Goal: Find specific page/section: Find specific page/section

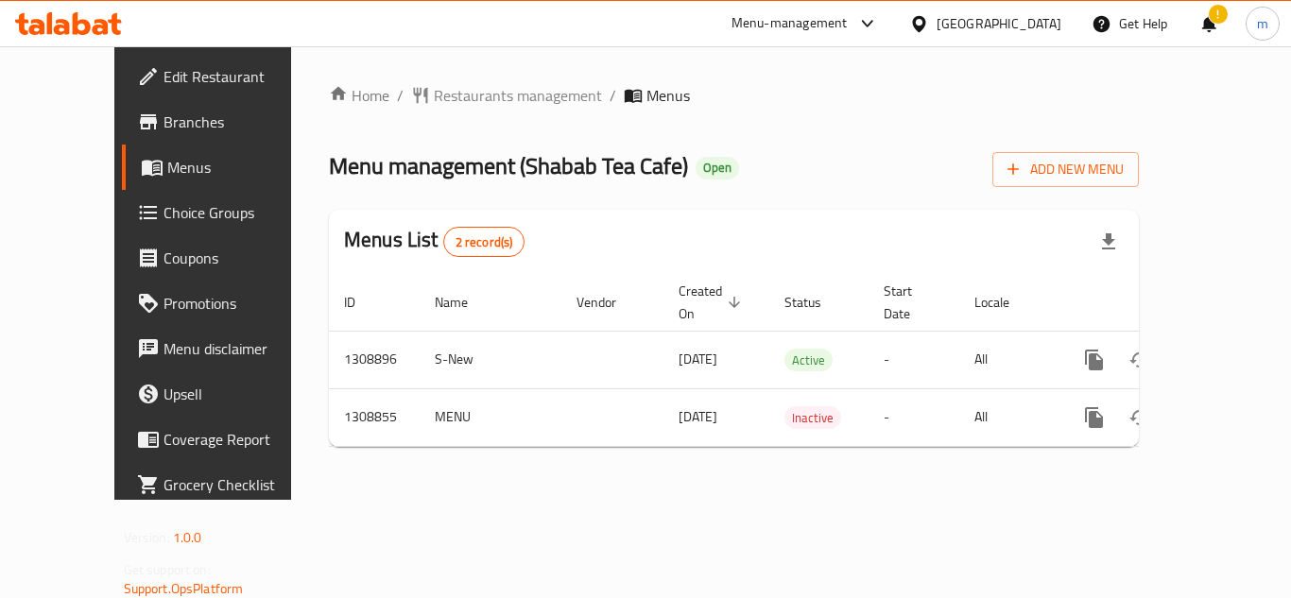
click at [164, 114] on span "Branches" at bounding box center [239, 122] width 151 height 23
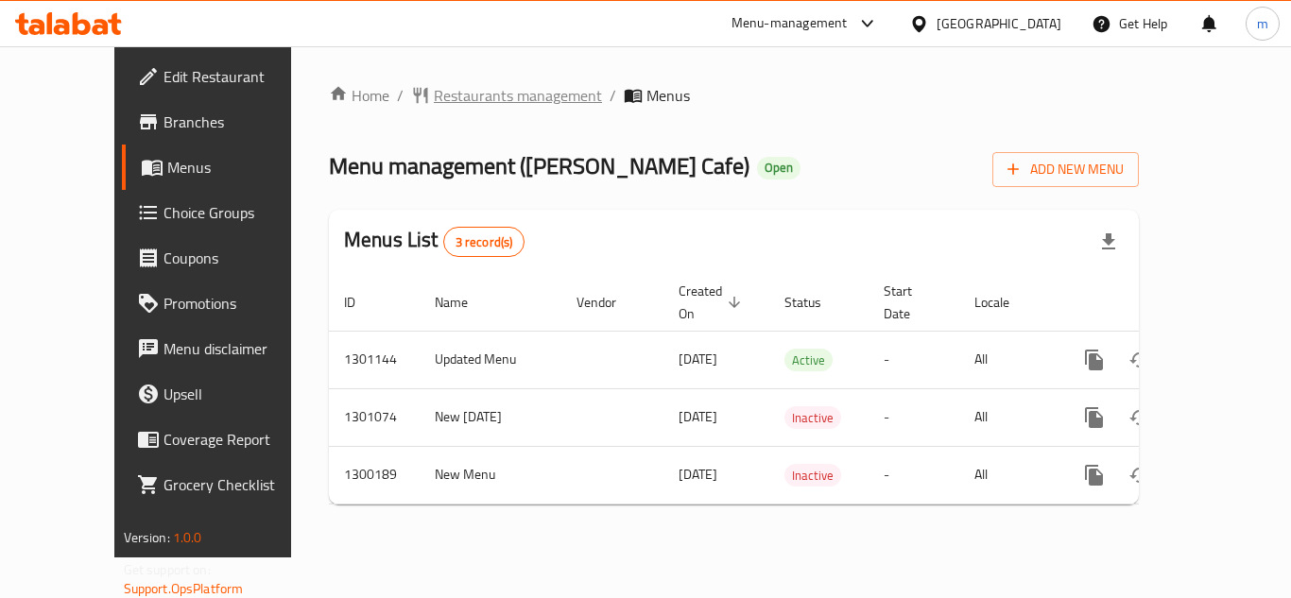
click at [511, 93] on span "Restaurants management" at bounding box center [518, 95] width 168 height 23
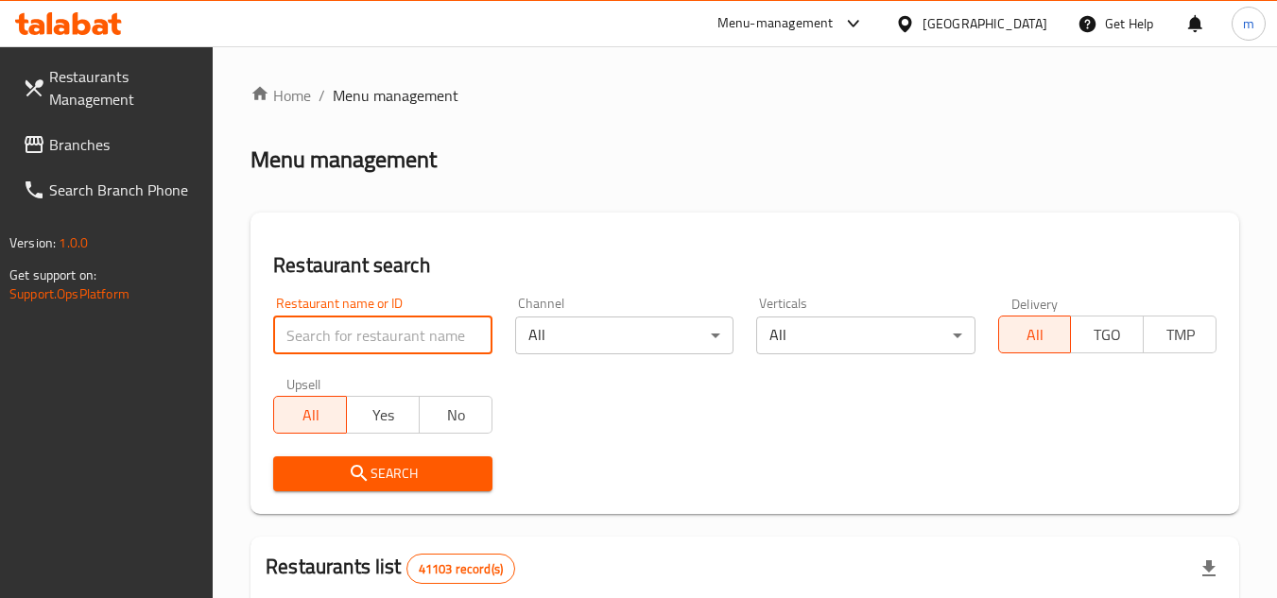
click at [405, 348] on input "search" at bounding box center [382, 336] width 218 height 38
paste input "701653"
type input "701653"
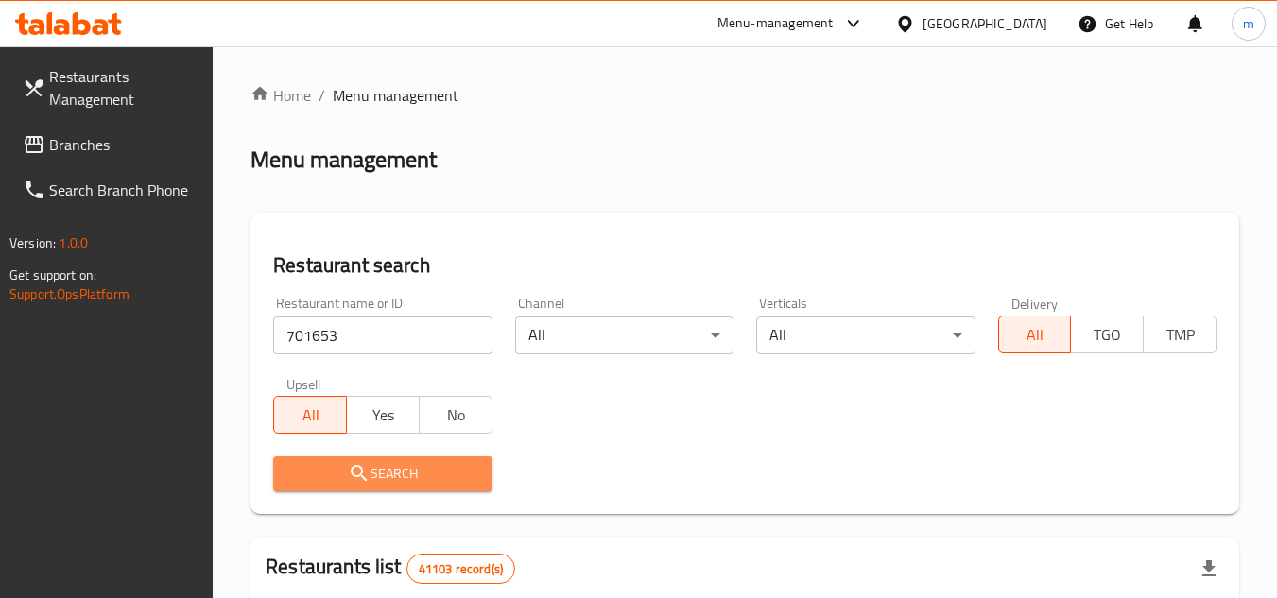
click at [386, 475] on span "Search" at bounding box center [382, 474] width 188 height 24
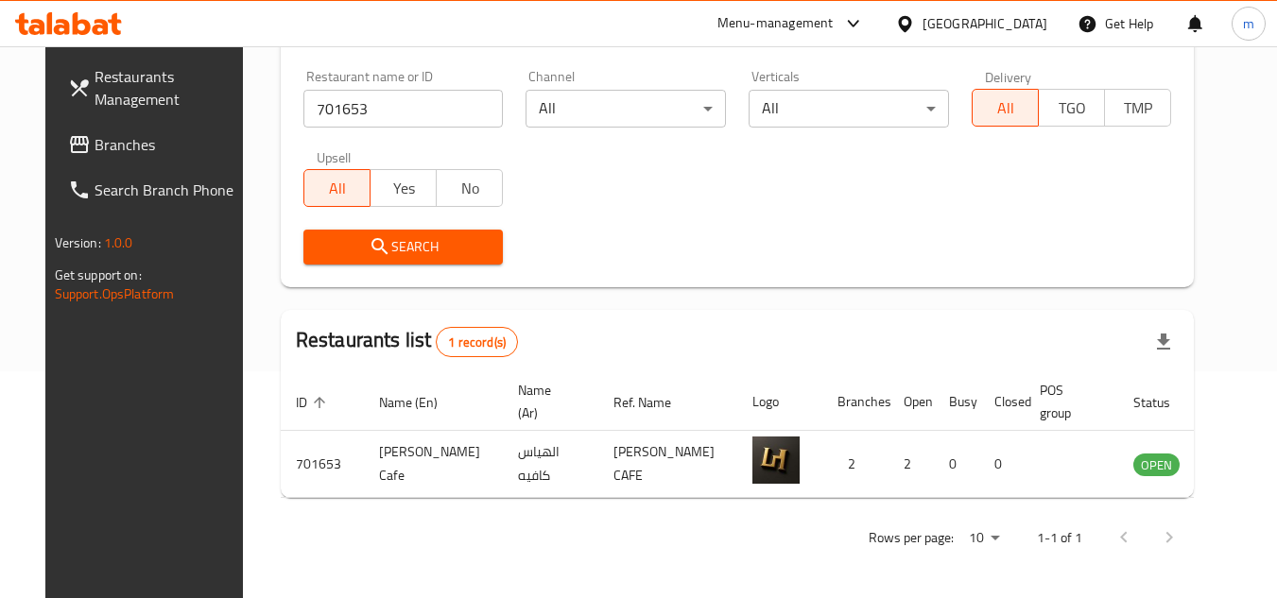
scroll to position [229, 0]
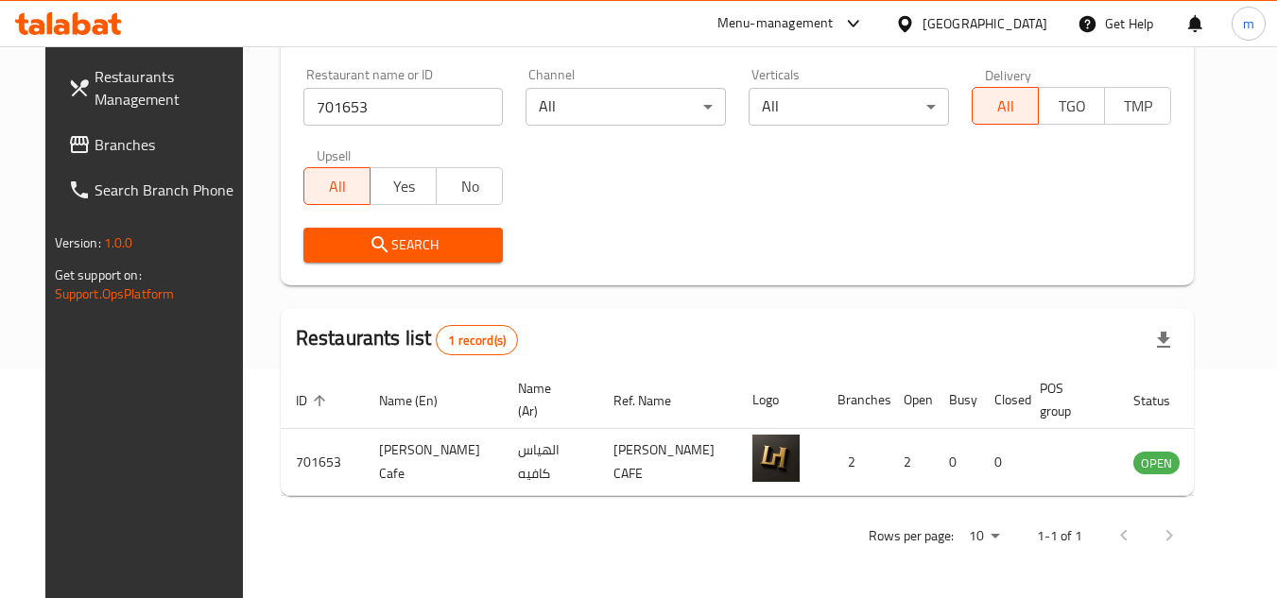
click at [104, 30] on icon at bounding box center [101, 27] width 16 height 16
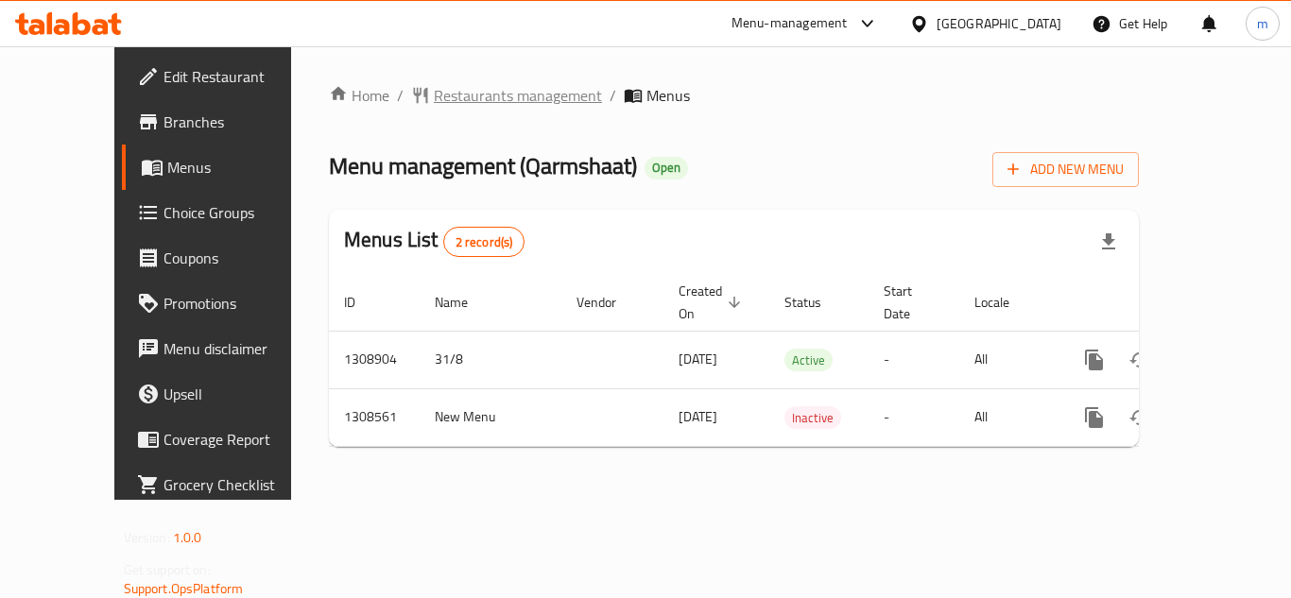
click at [443, 94] on span "Restaurants management" at bounding box center [518, 95] width 168 height 23
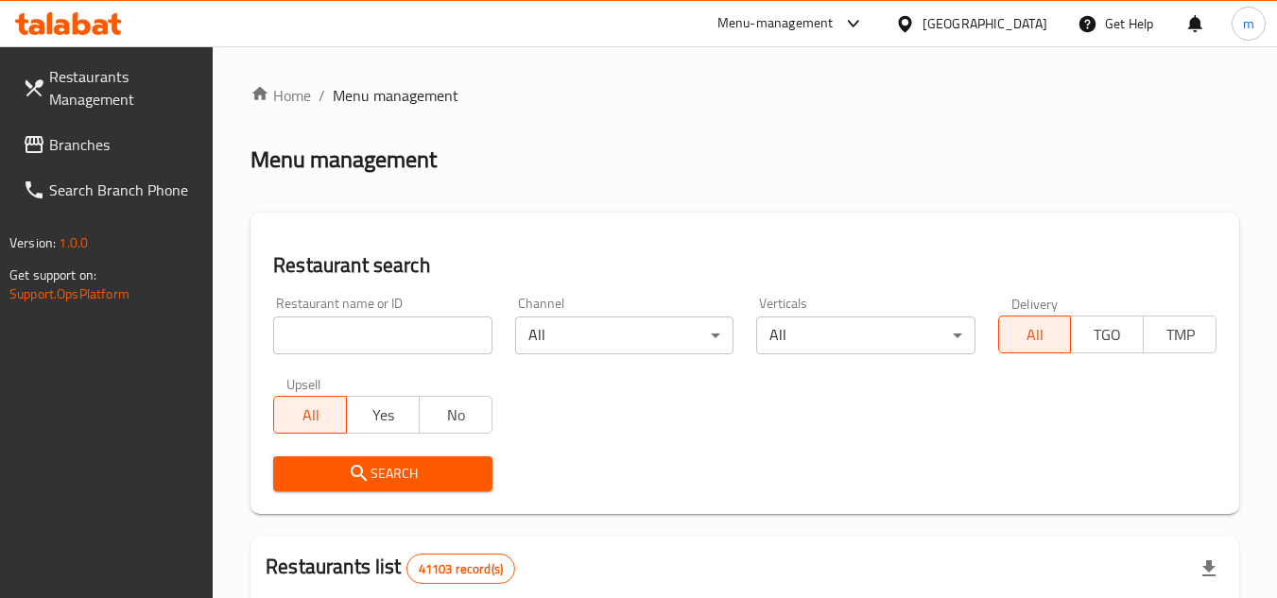
click at [374, 335] on input "search" at bounding box center [382, 336] width 218 height 38
paste input "704835"
type input "704835"
click at [423, 473] on span "Search" at bounding box center [382, 474] width 188 height 24
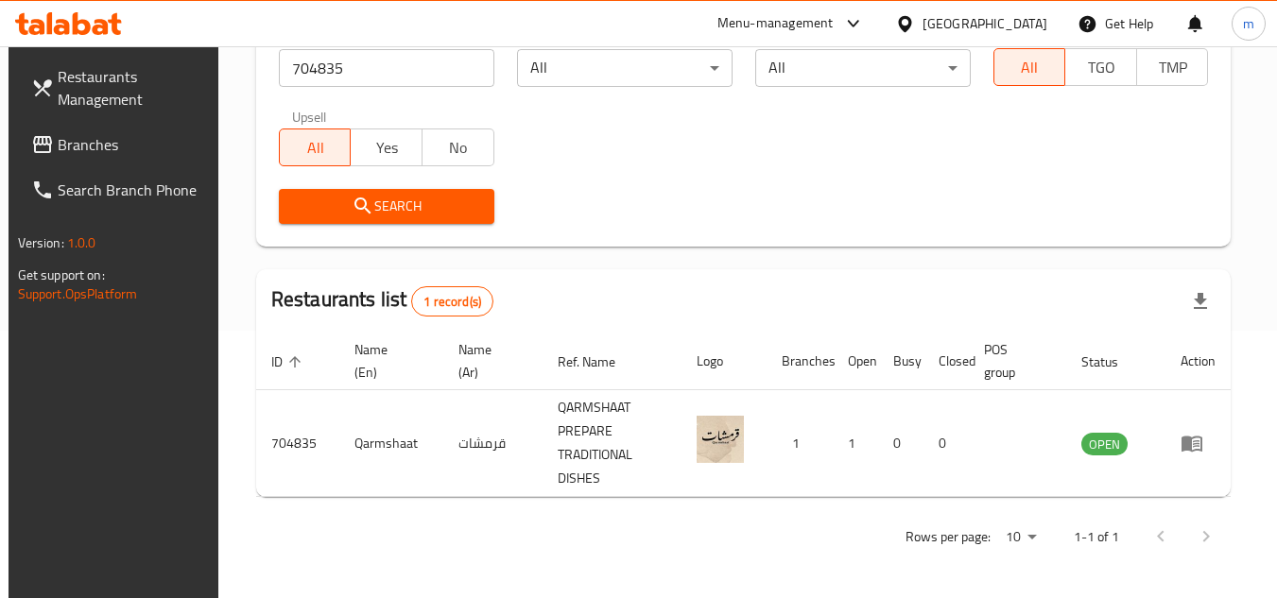
scroll to position [268, 0]
click at [954, 28] on div "[GEOGRAPHIC_DATA]" at bounding box center [985, 23] width 125 height 21
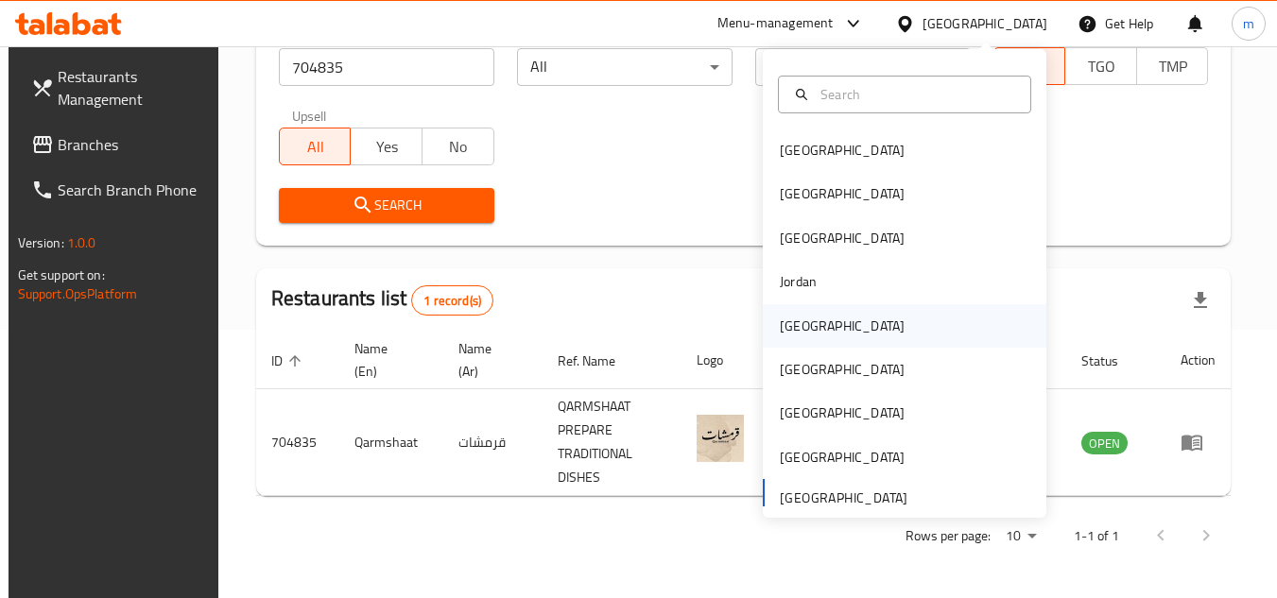
click at [793, 326] on div "Kuwait" at bounding box center [842, 326] width 125 height 21
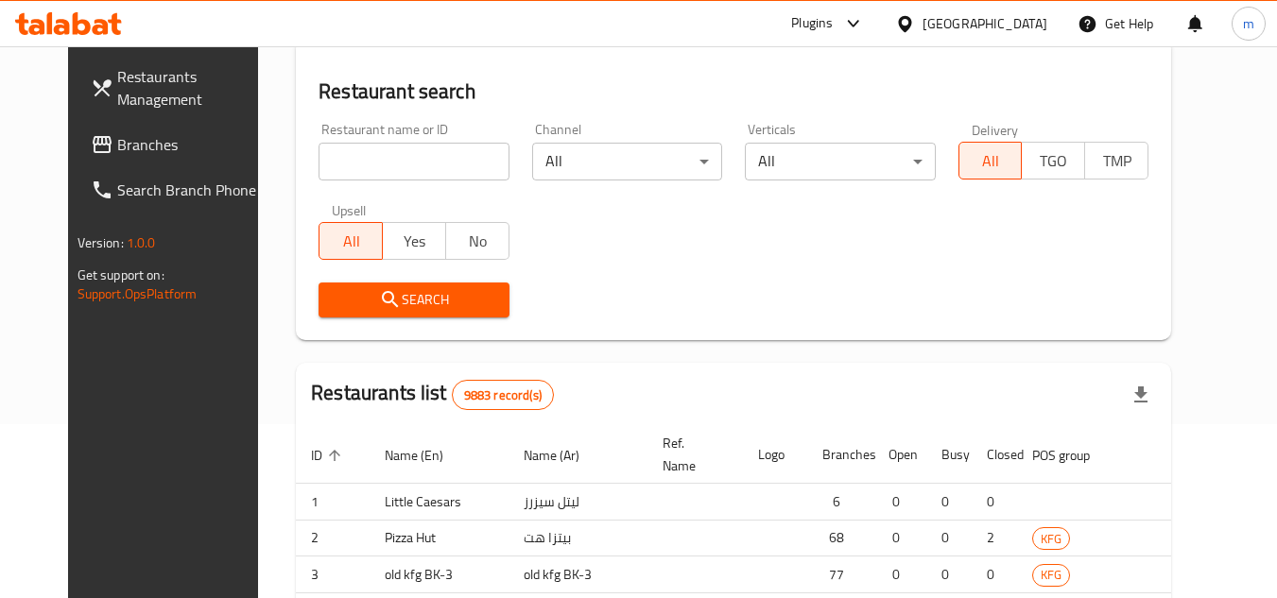
scroll to position [268, 0]
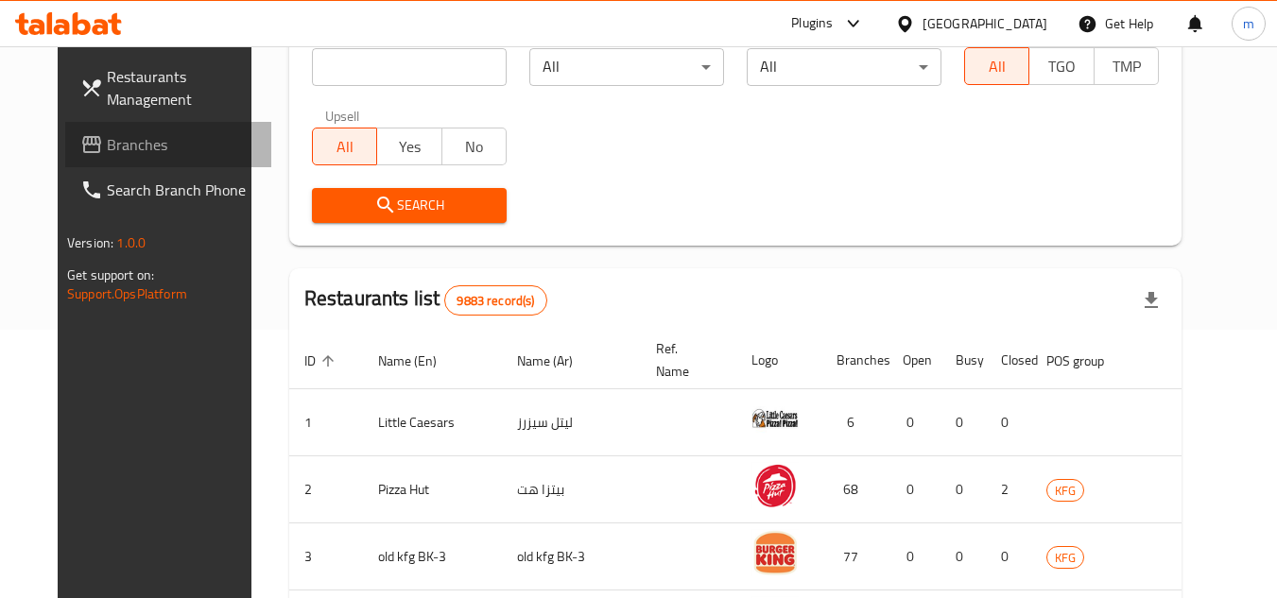
click at [118, 144] on span "Branches" at bounding box center [181, 144] width 149 height 23
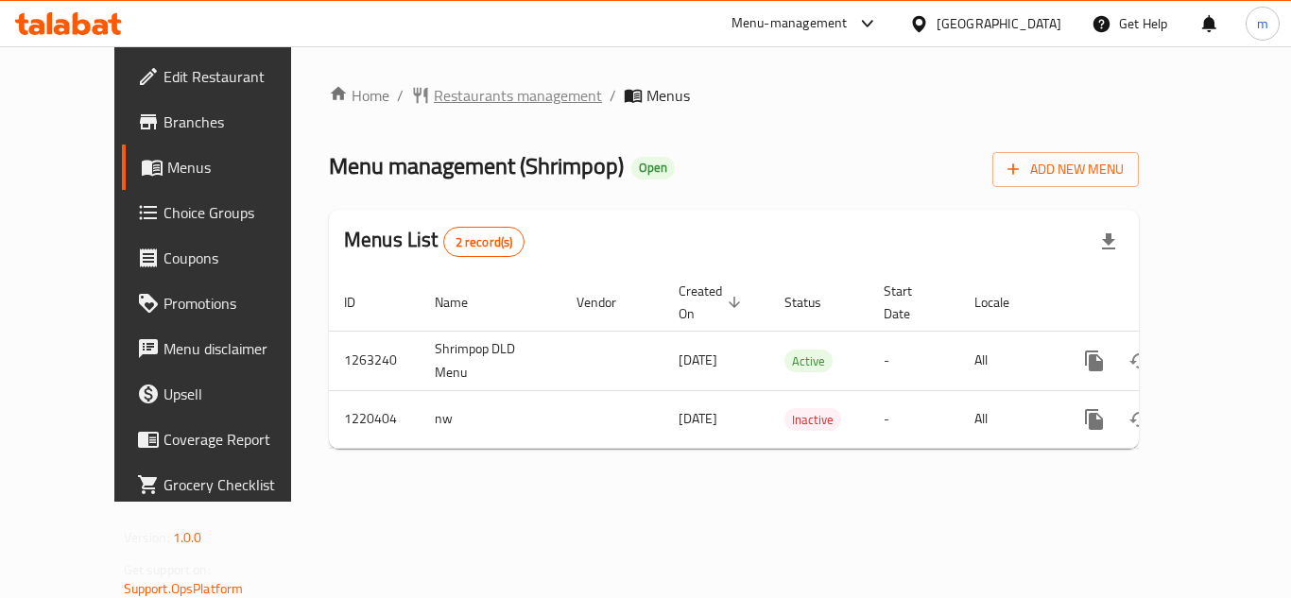
click at [492, 101] on span "Restaurants management" at bounding box center [518, 95] width 168 height 23
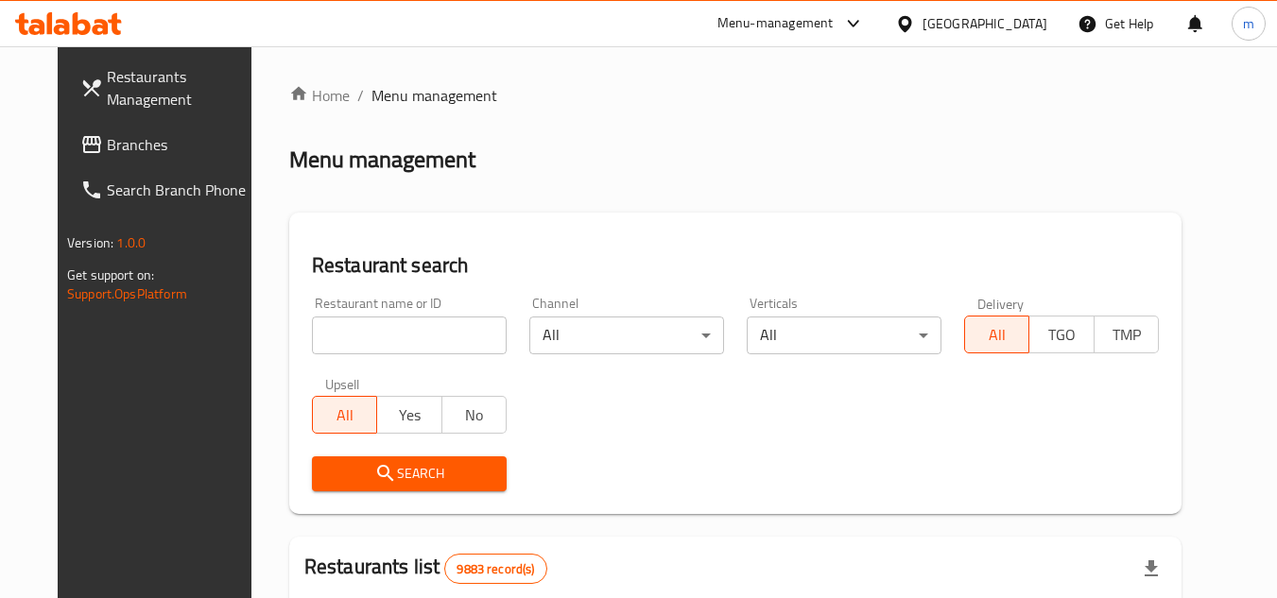
click at [383, 351] on input "search" at bounding box center [409, 336] width 195 height 38
paste input "673358"
type input "673358"
click at [374, 467] on icon "submit" at bounding box center [385, 473] width 23 height 23
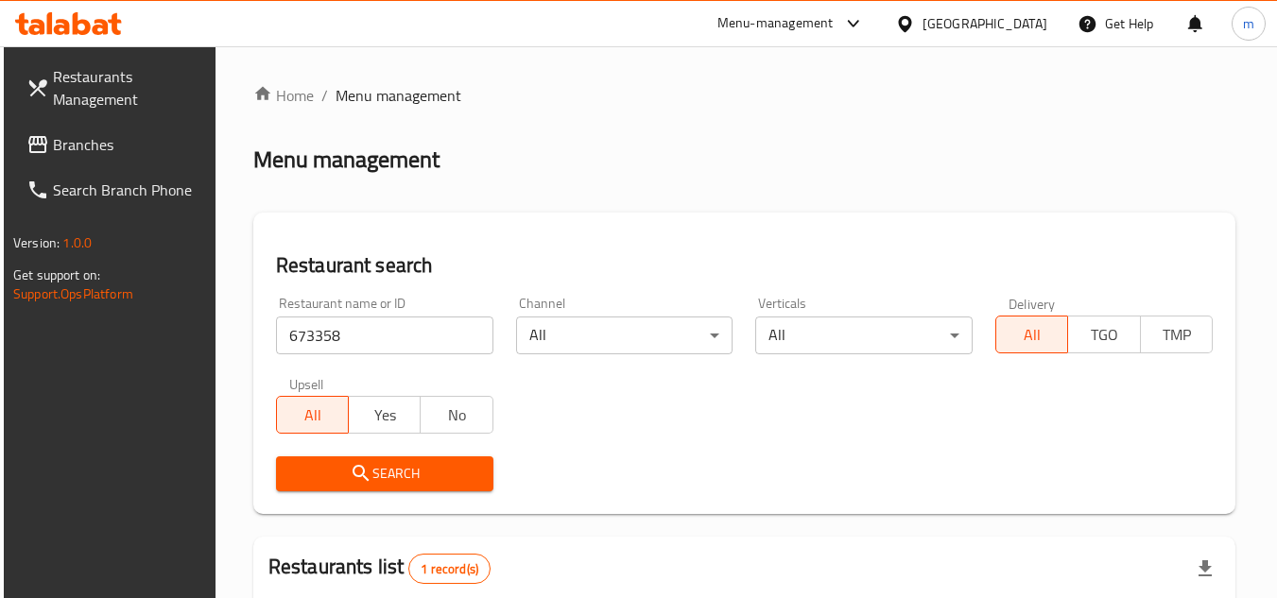
scroll to position [245, 0]
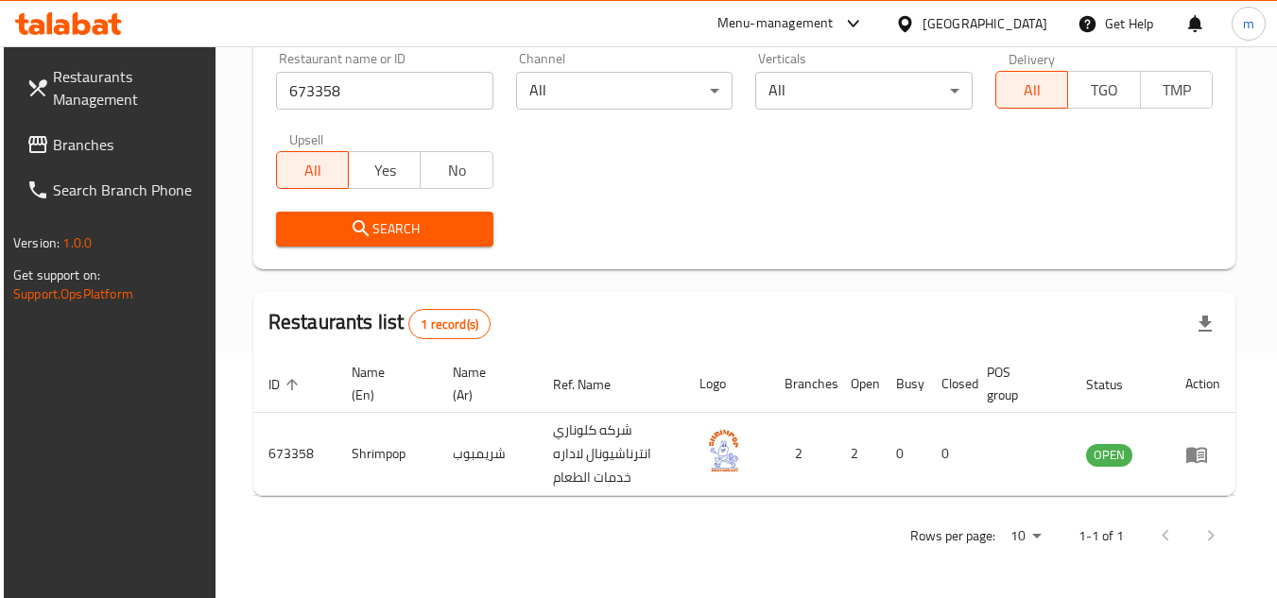
click at [81, 150] on span "Branches" at bounding box center [127, 144] width 149 height 23
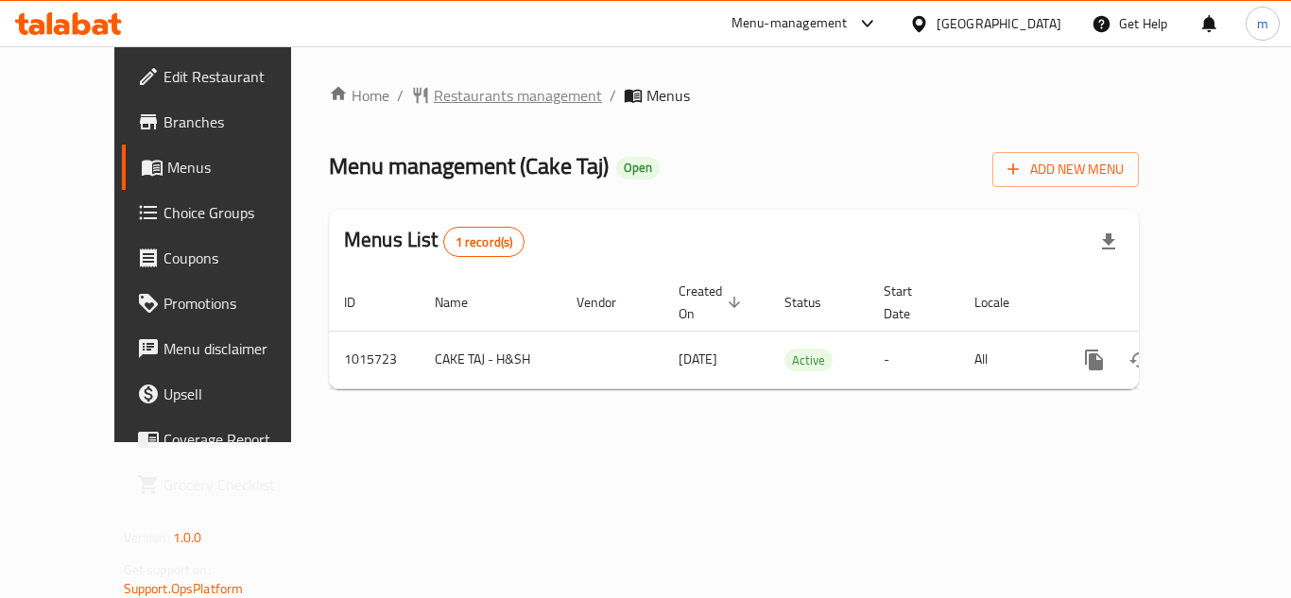
click at [470, 102] on span "Restaurants management" at bounding box center [518, 95] width 168 height 23
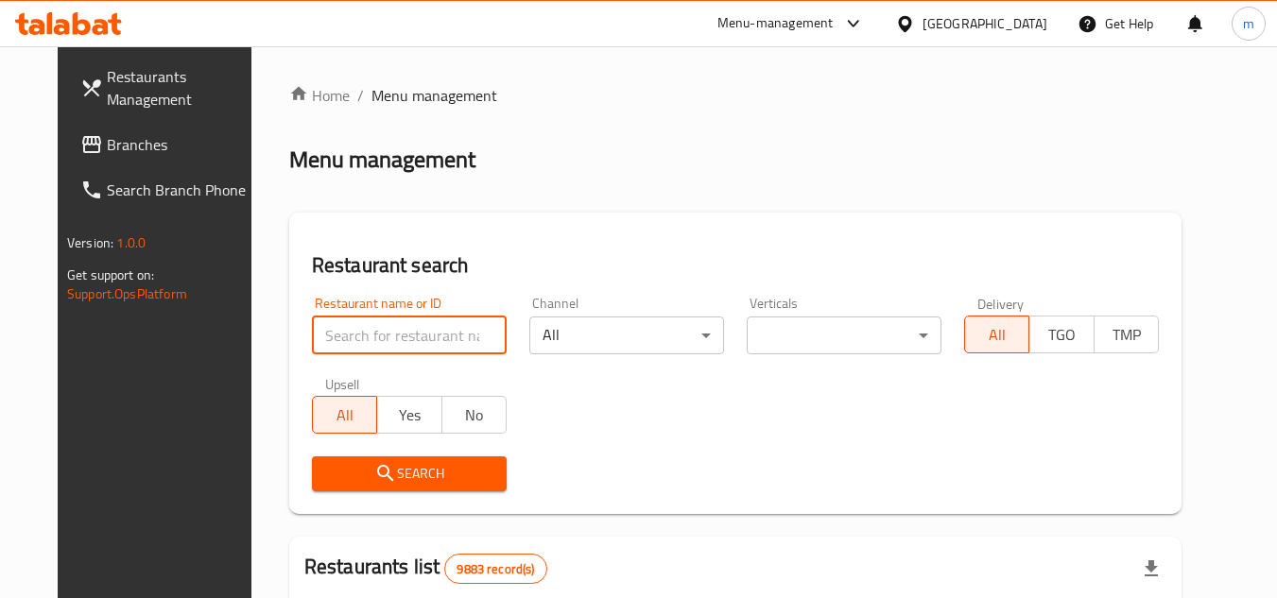
click at [350, 319] on input "search" at bounding box center [409, 336] width 195 height 38
paste input "660836/"
type input "660836"
click at [409, 464] on span "Search" at bounding box center [409, 474] width 164 height 24
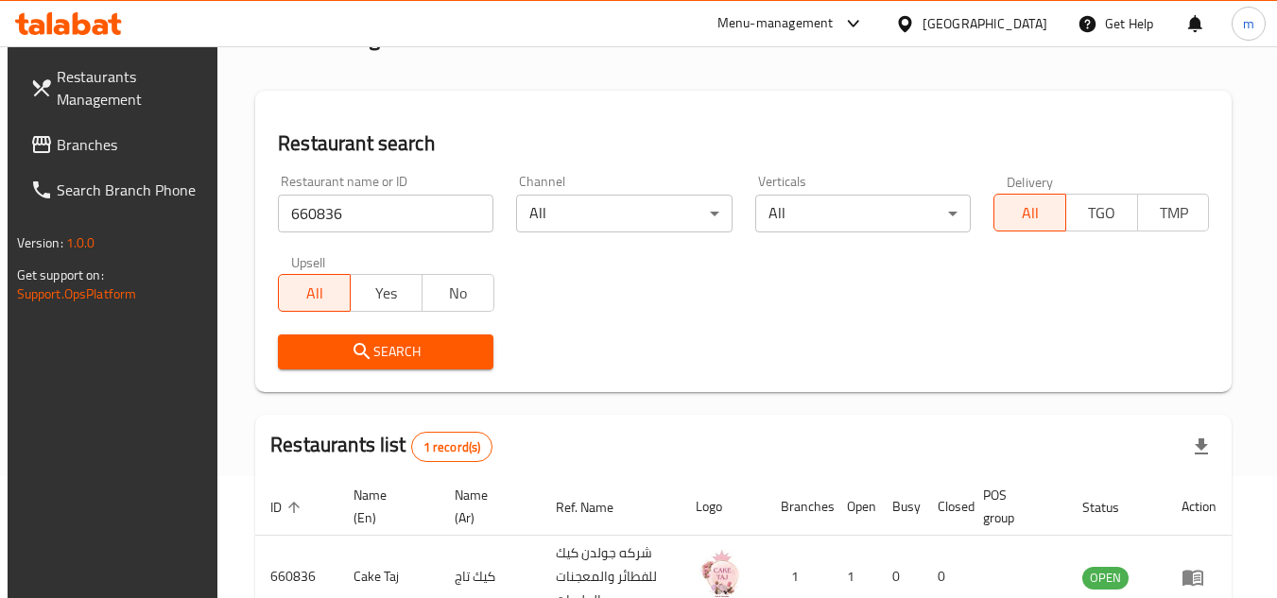
scroll to position [245, 0]
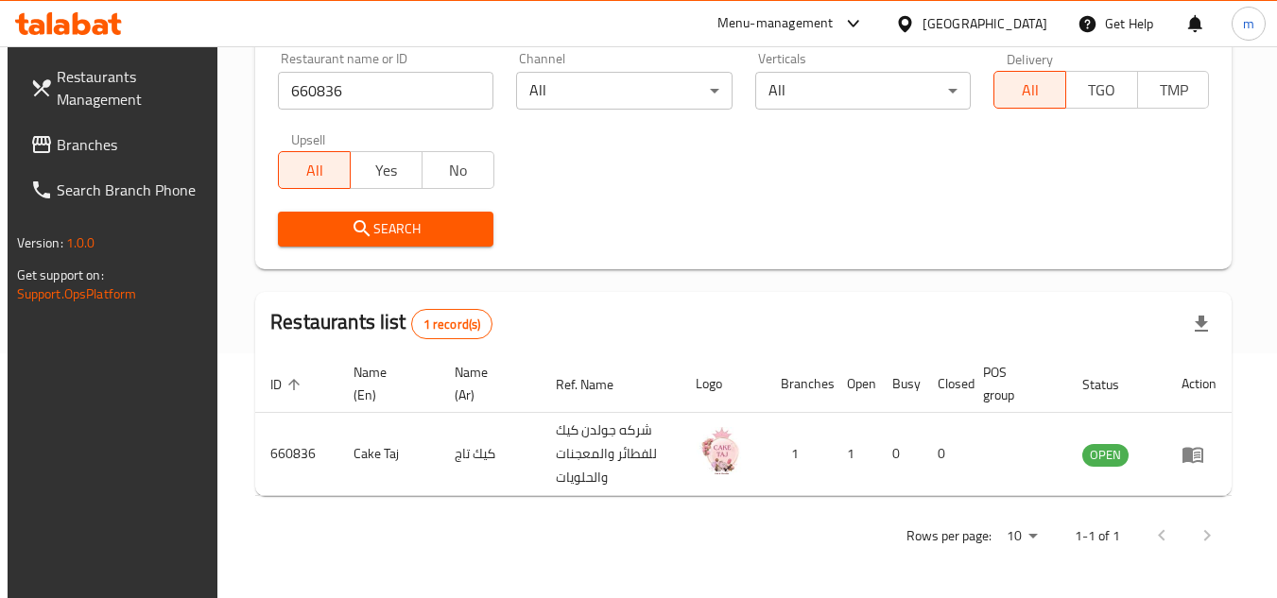
click at [1027, 28] on div "Kuwait" at bounding box center [985, 23] width 125 height 21
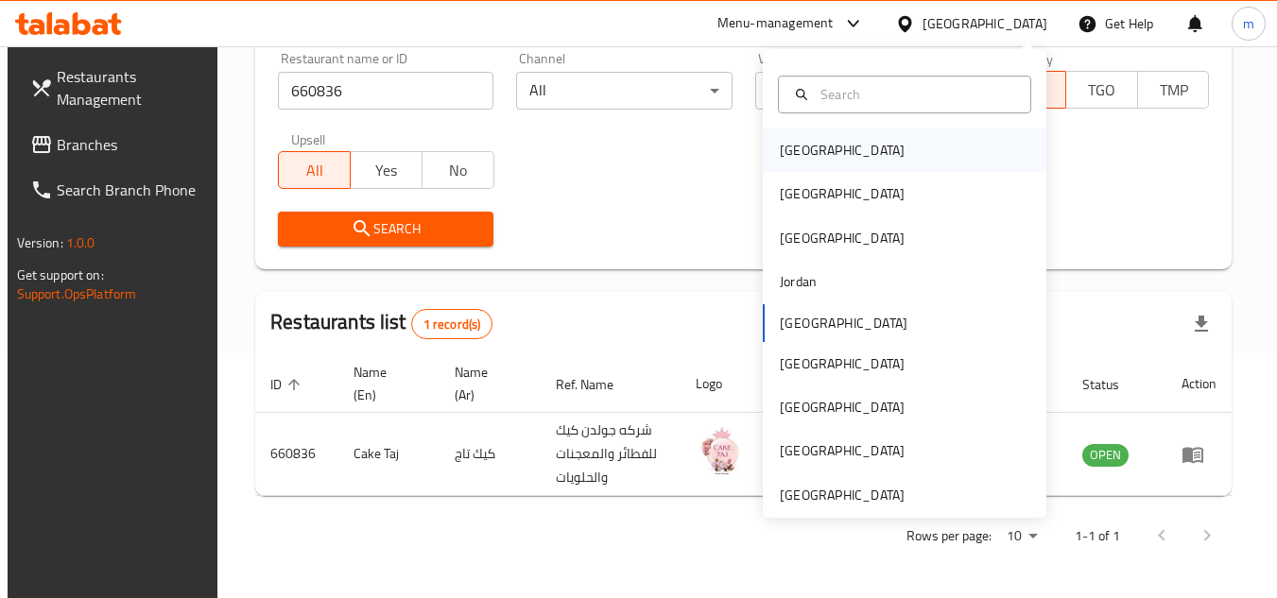
click at [835, 151] on div "[GEOGRAPHIC_DATA]" at bounding box center [905, 150] width 284 height 43
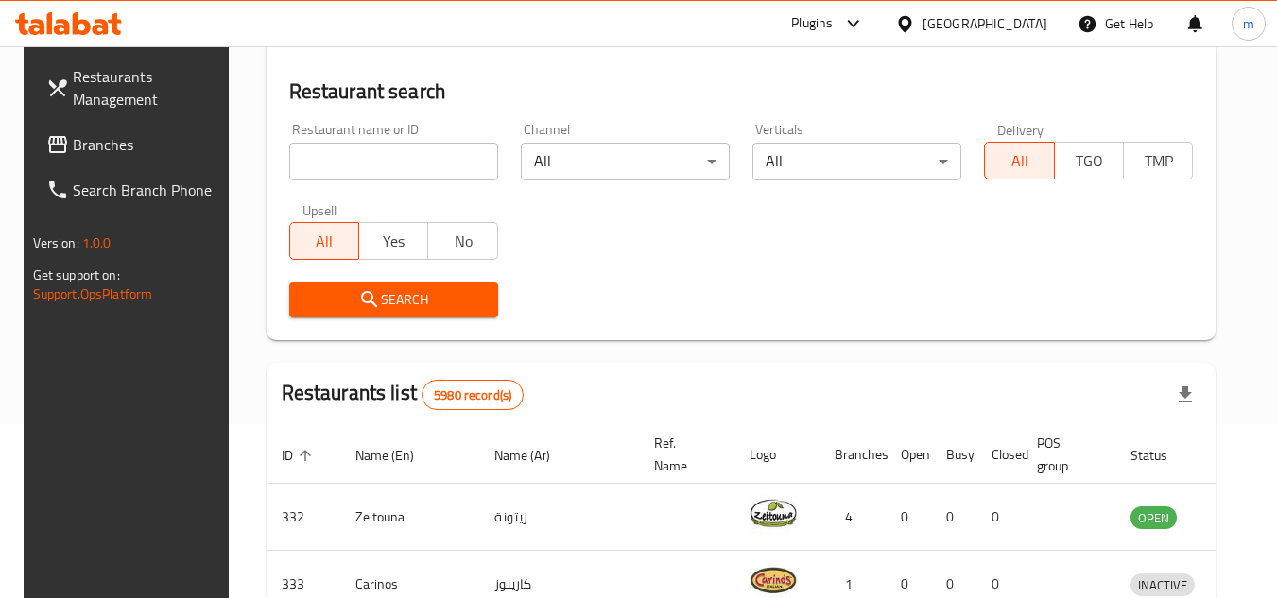
scroll to position [245, 0]
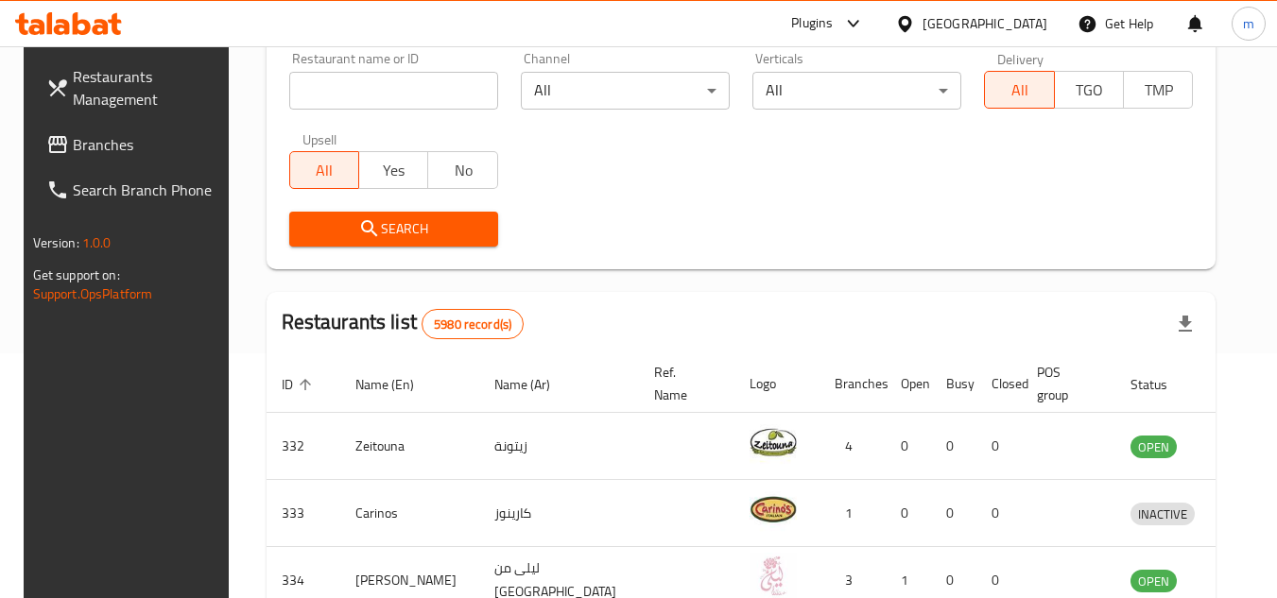
click at [108, 156] on span "Branches" at bounding box center [147, 144] width 149 height 23
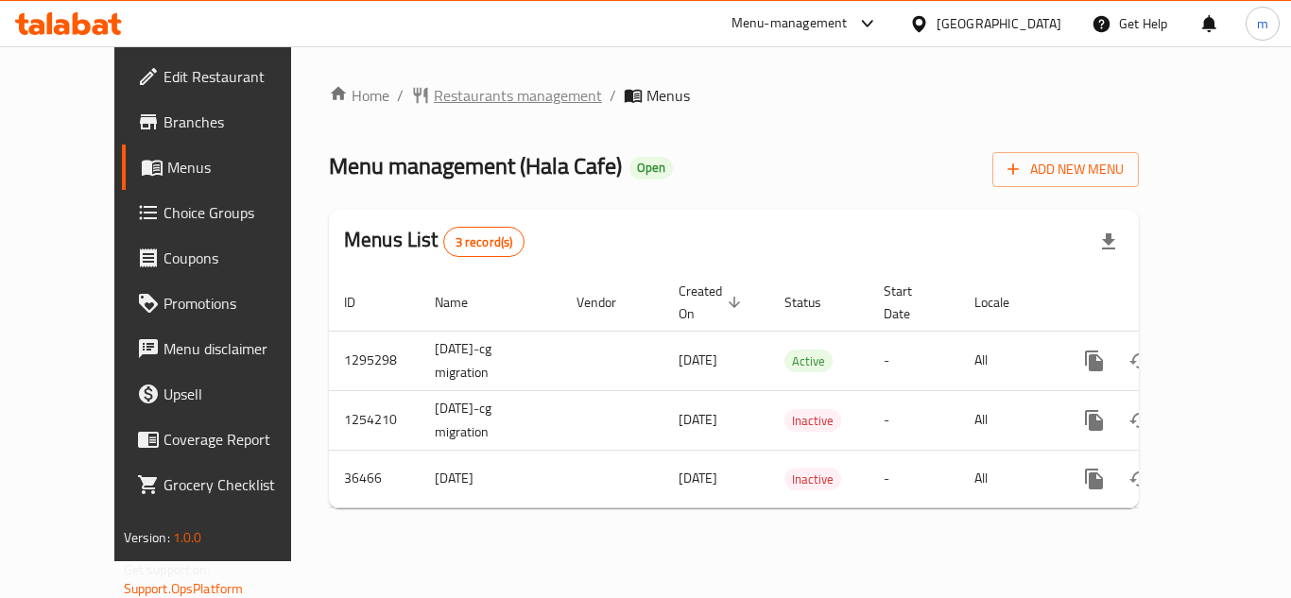
click at [440, 93] on span "Restaurants management" at bounding box center [518, 95] width 168 height 23
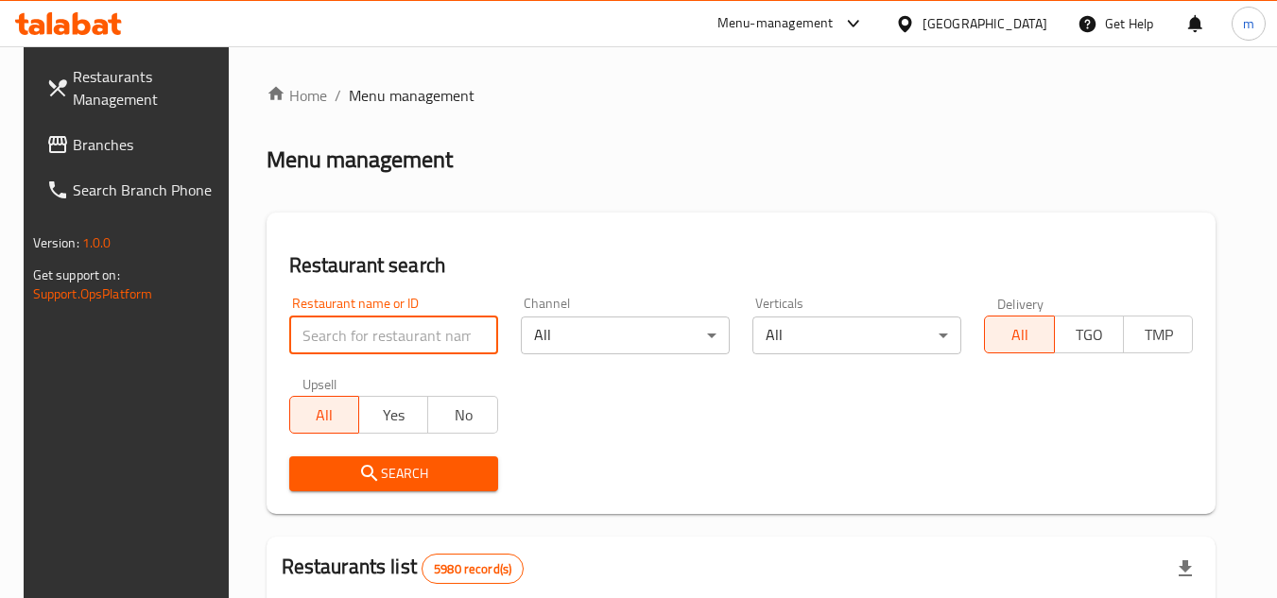
click at [433, 339] on input "search" at bounding box center [393, 336] width 209 height 38
paste input "18867"
type input "18867"
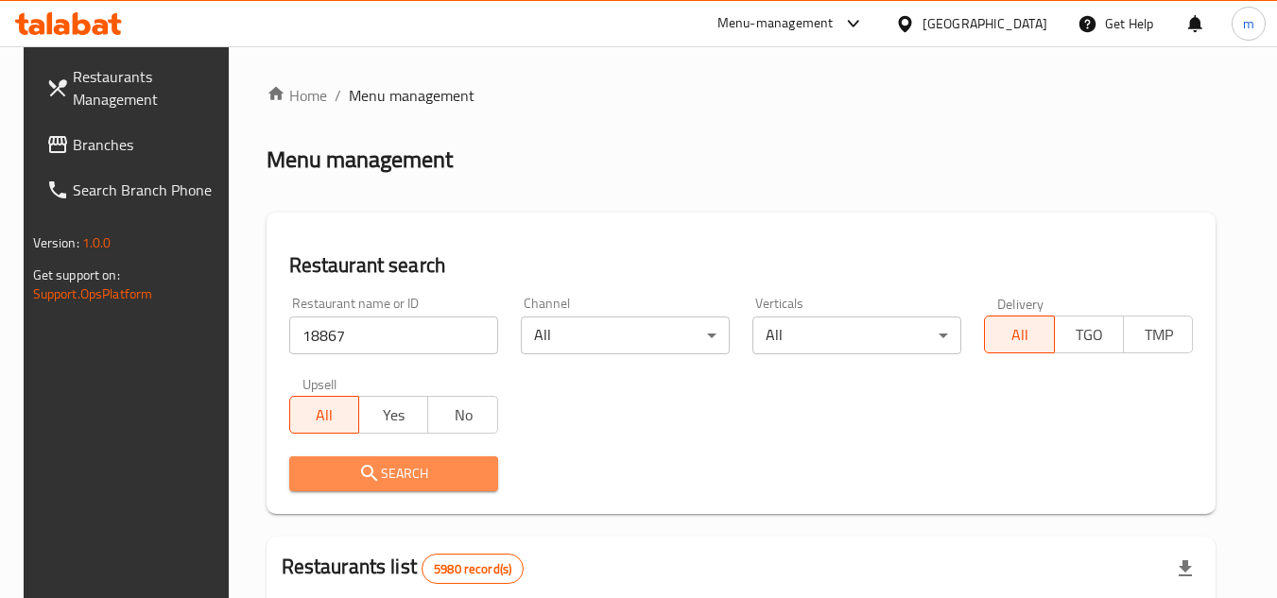
click at [422, 474] on span "Search" at bounding box center [393, 474] width 179 height 24
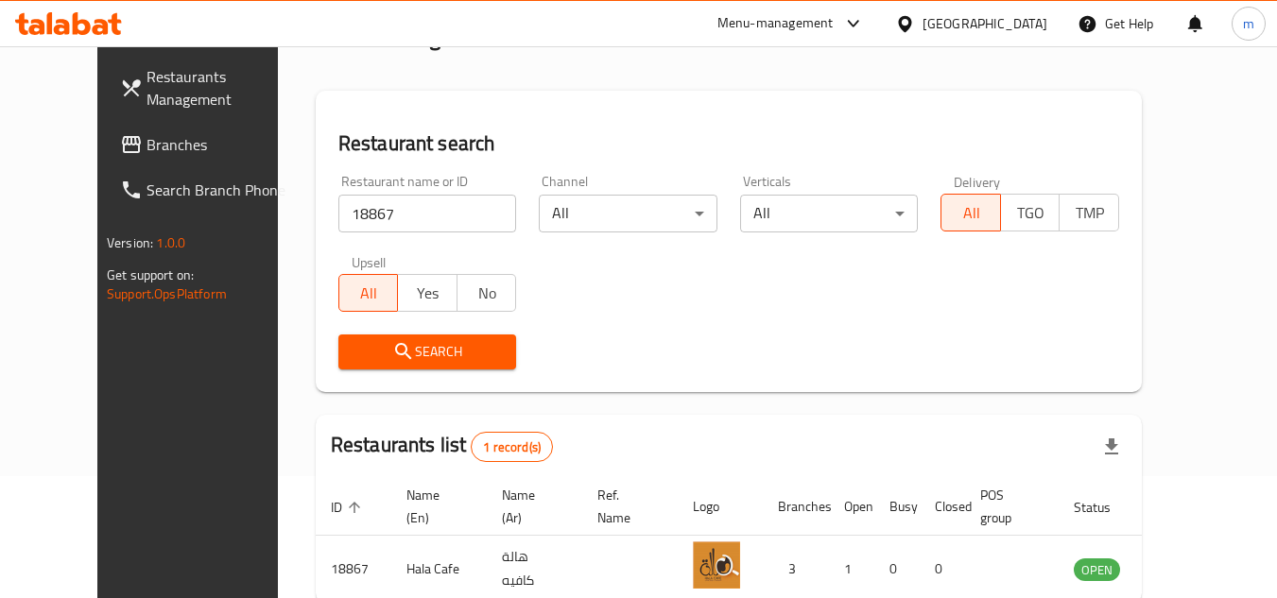
scroll to position [229, 0]
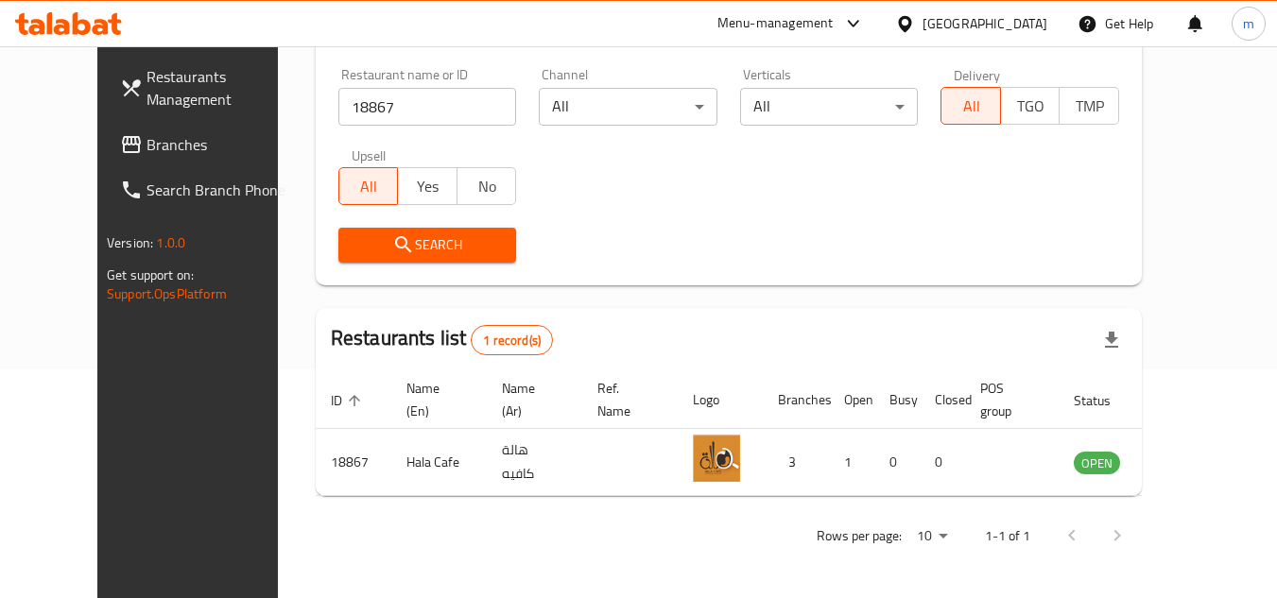
click at [1027, 26] on div "Bahrain" at bounding box center [985, 23] width 125 height 21
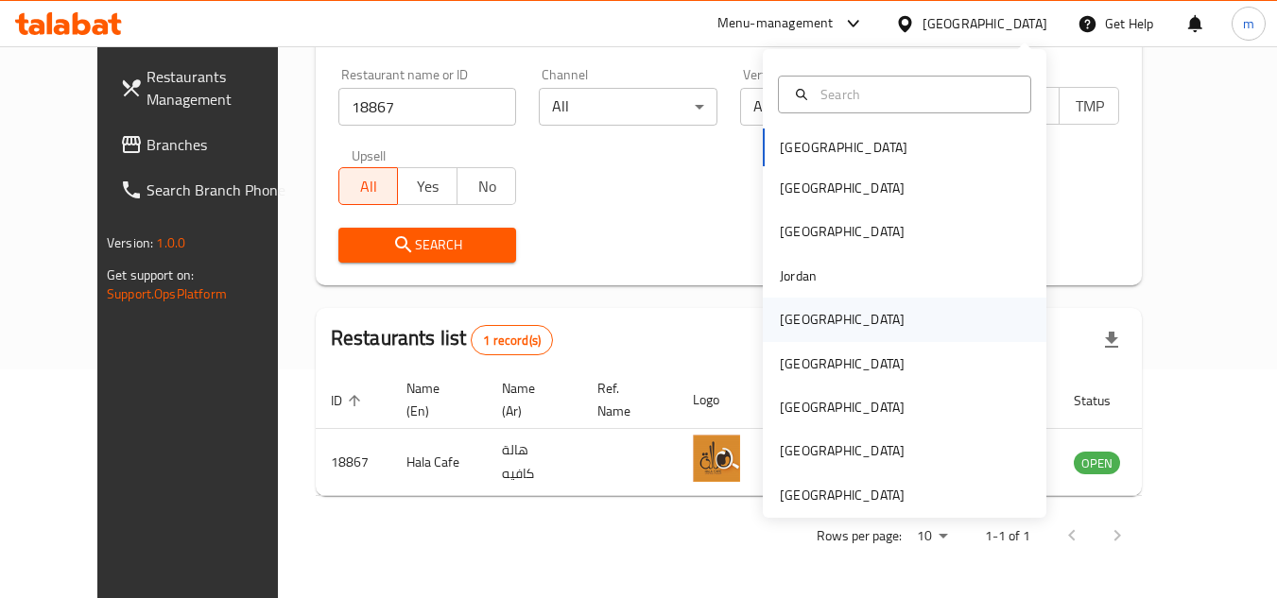
click at [797, 322] on div "Kuwait" at bounding box center [842, 319] width 125 height 21
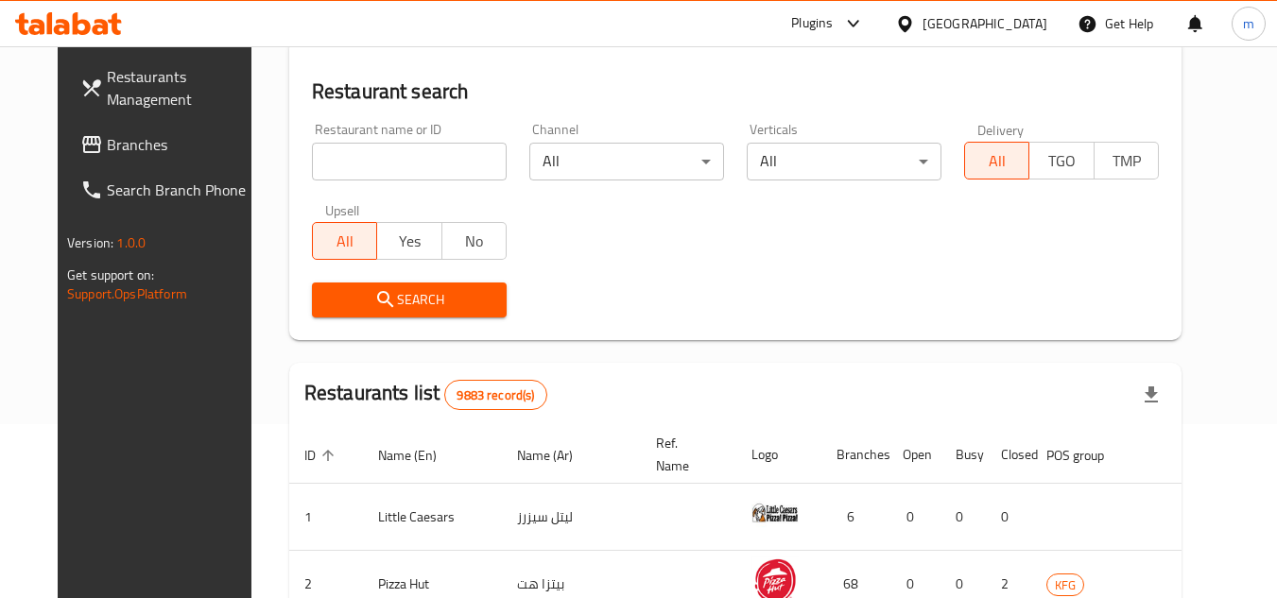
scroll to position [229, 0]
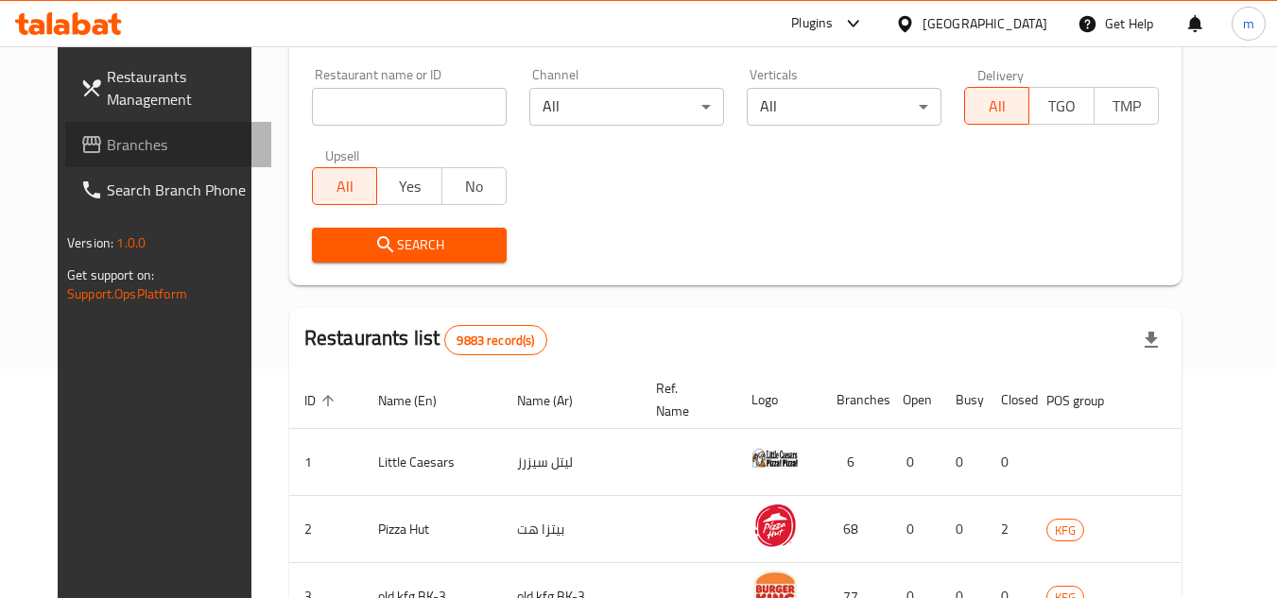
click at [111, 145] on span "Branches" at bounding box center [181, 144] width 149 height 23
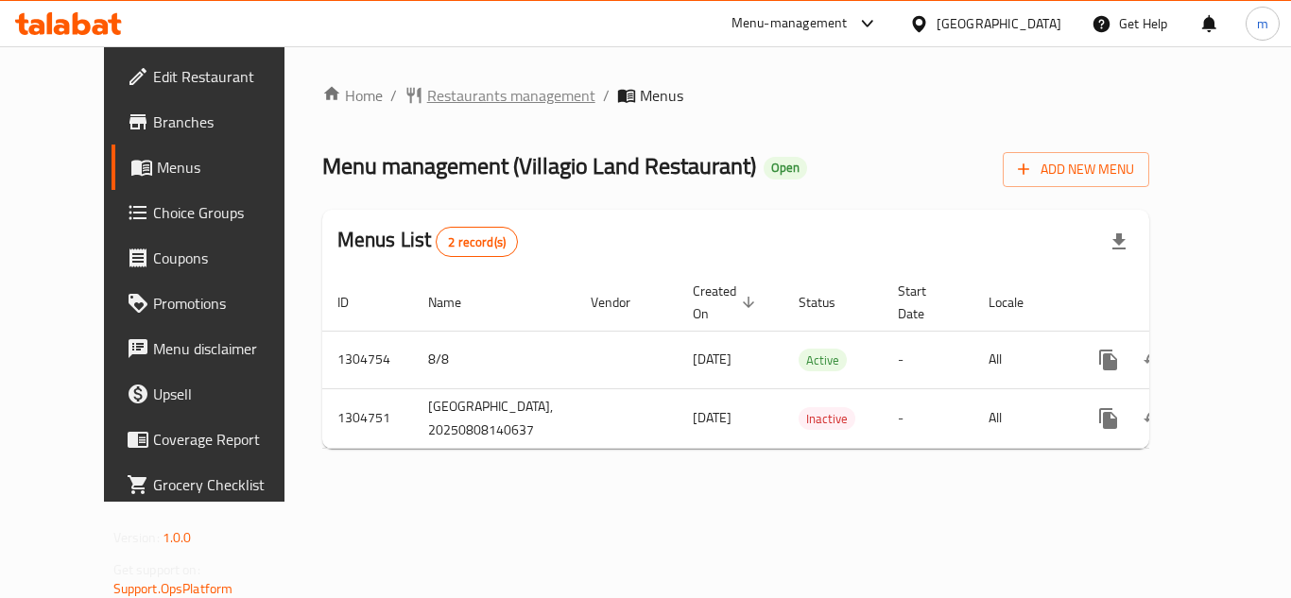
click at [466, 100] on span "Restaurants management" at bounding box center [511, 95] width 168 height 23
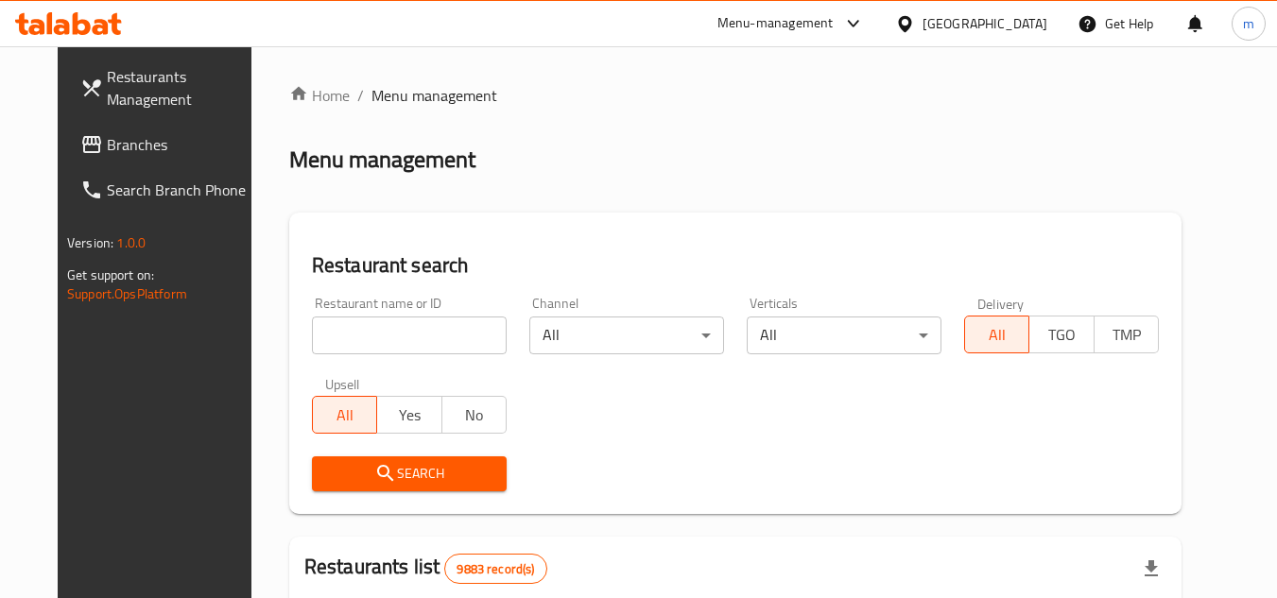
click at [420, 345] on input "search" at bounding box center [409, 336] width 195 height 38
paste input "703403"
type input "703403"
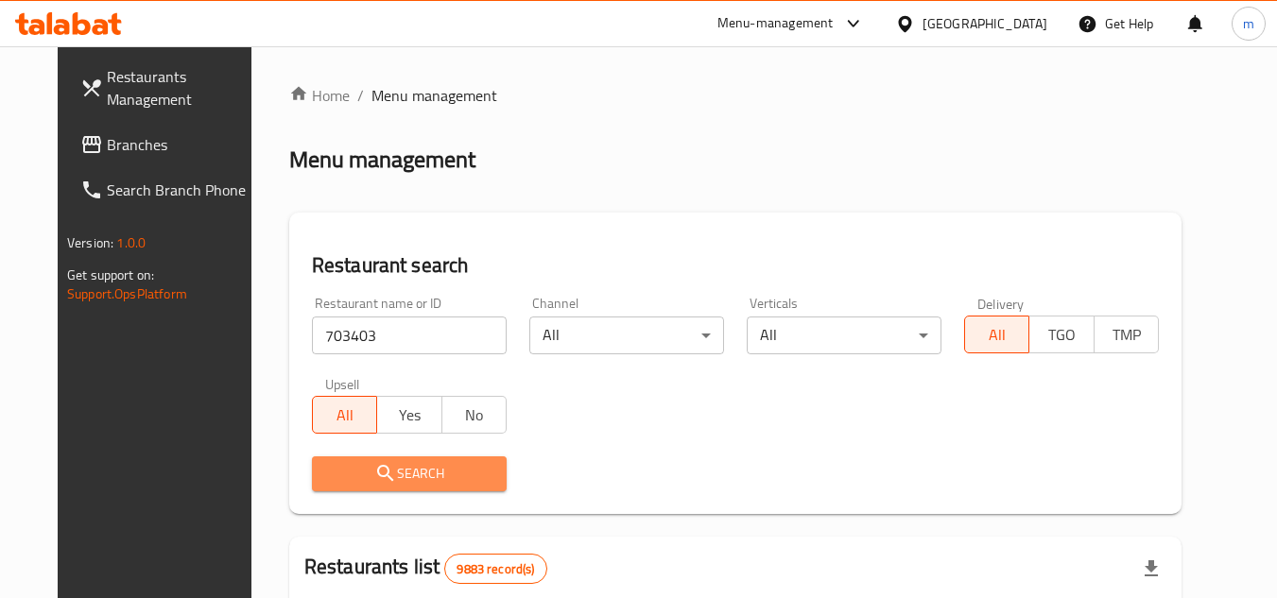
click at [389, 459] on button "Search" at bounding box center [409, 474] width 195 height 35
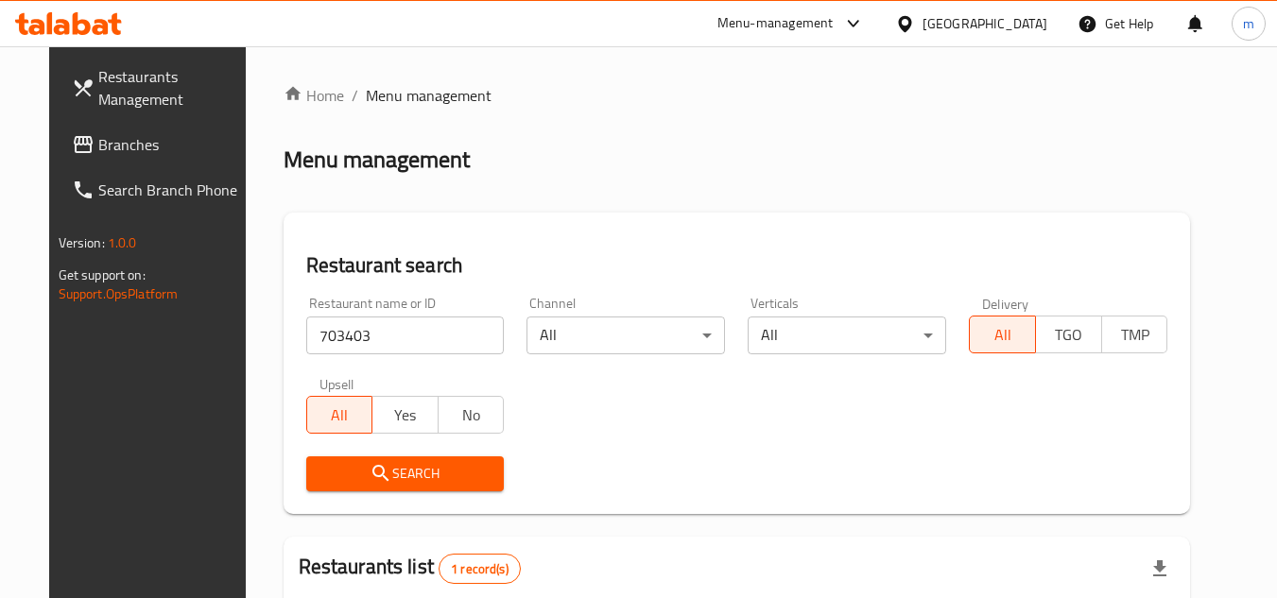
scroll to position [229, 0]
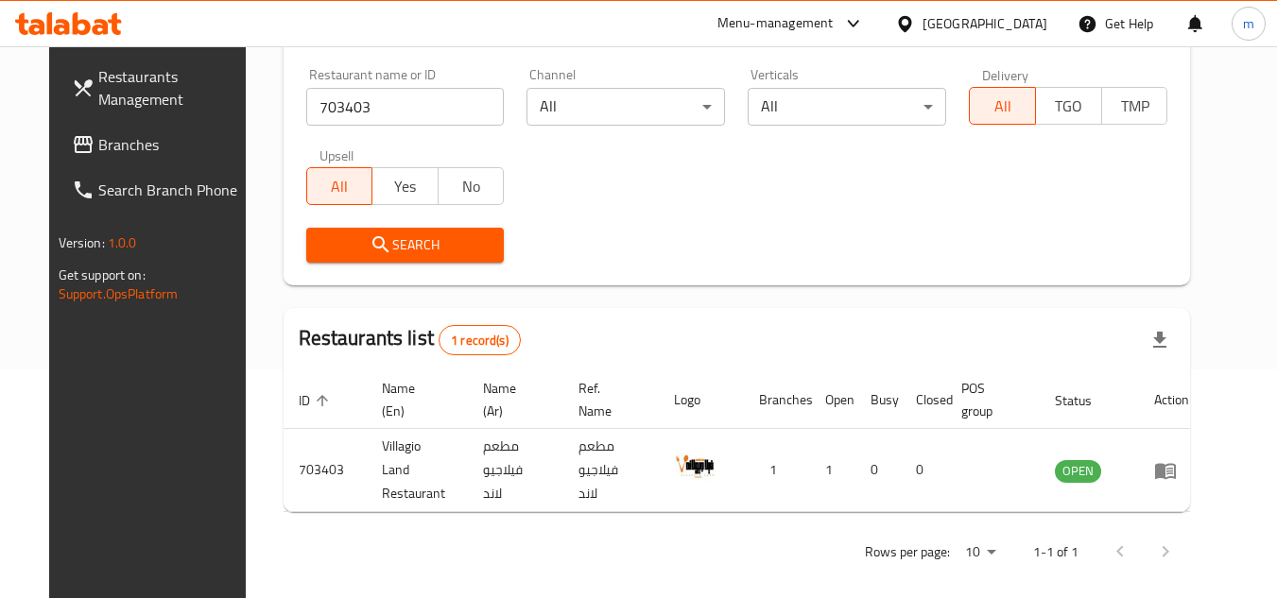
click at [911, 19] on icon at bounding box center [904, 23] width 13 height 16
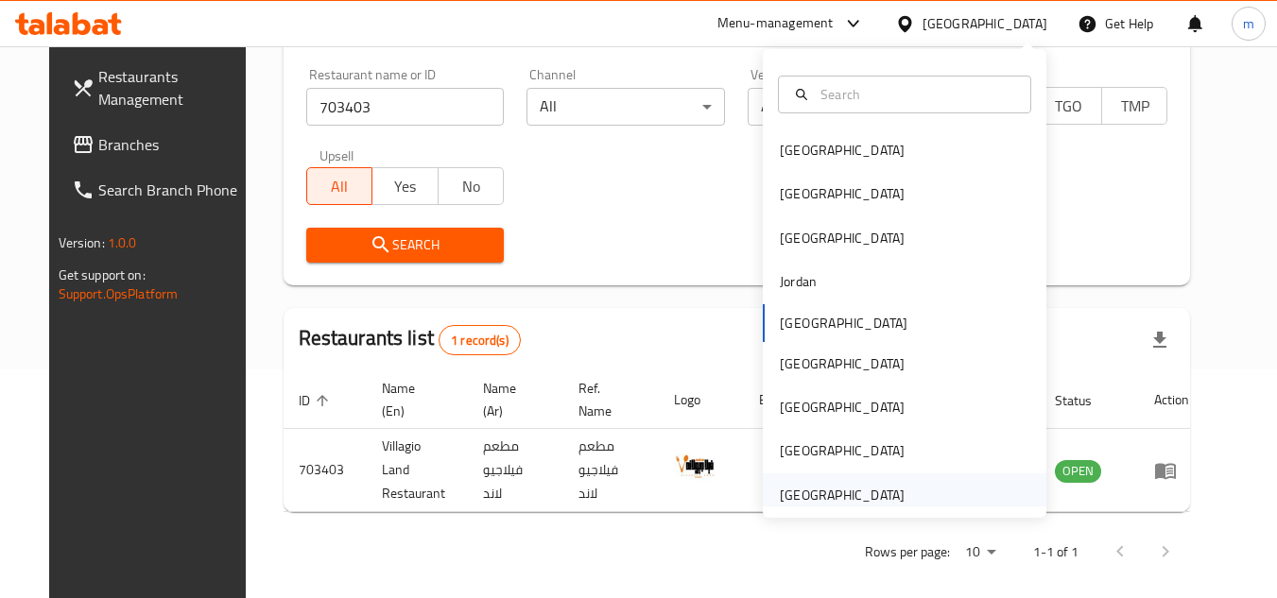
click at [809, 499] on div "[GEOGRAPHIC_DATA]" at bounding box center [842, 495] width 125 height 21
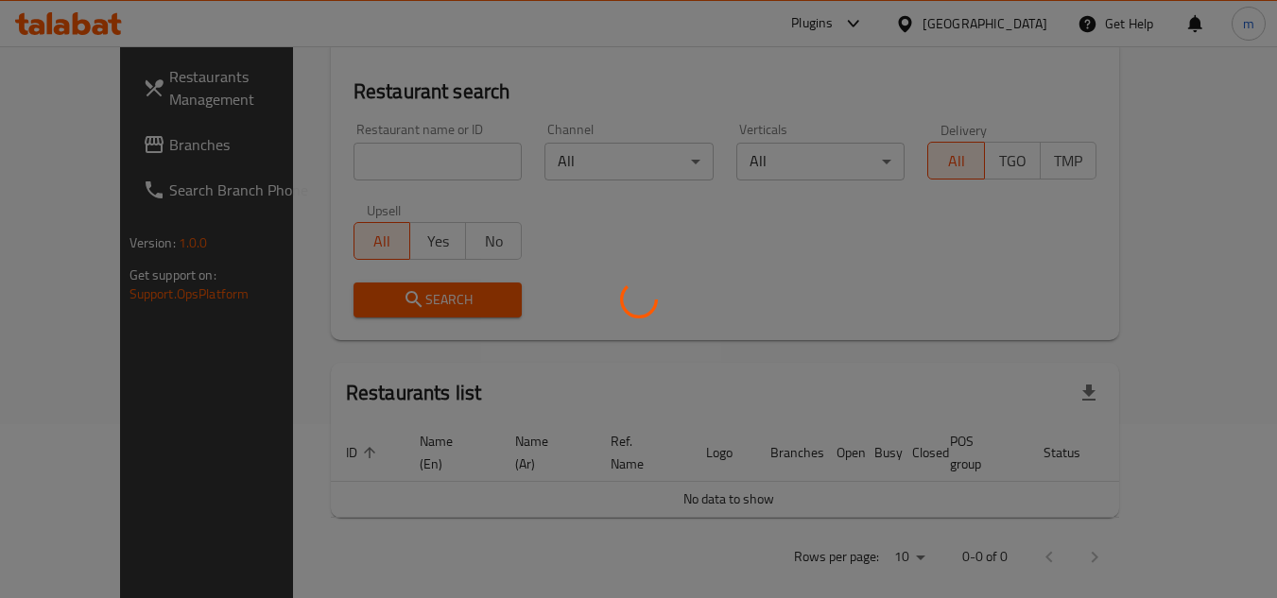
scroll to position [229, 0]
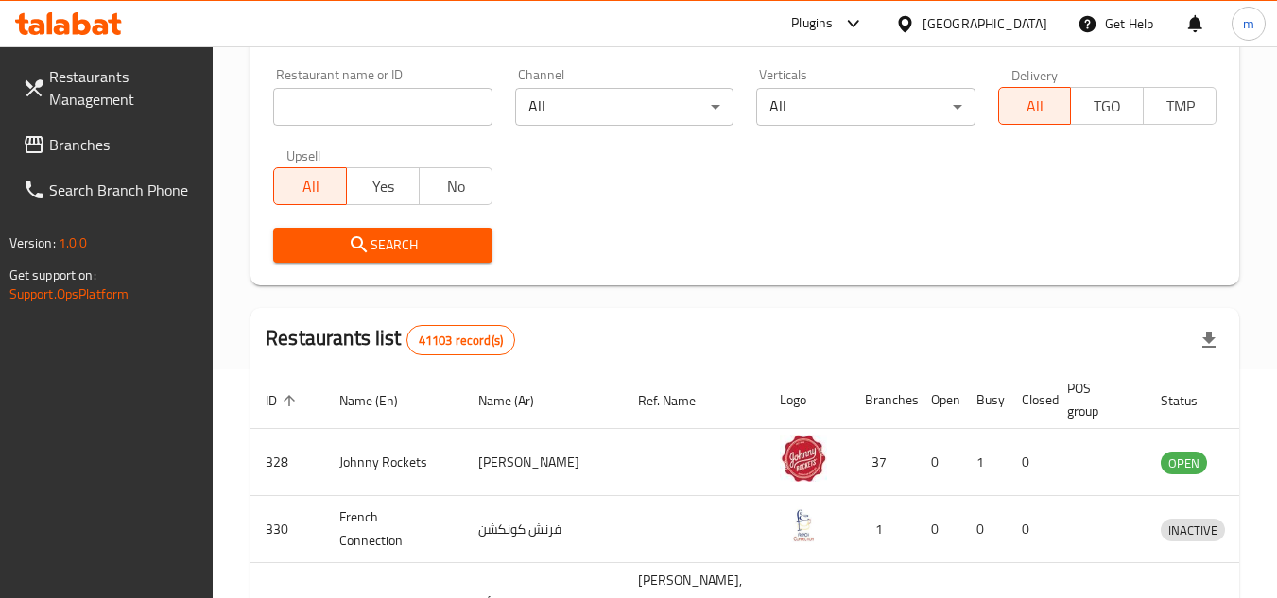
click at [107, 149] on span "Branches" at bounding box center [123, 144] width 149 height 23
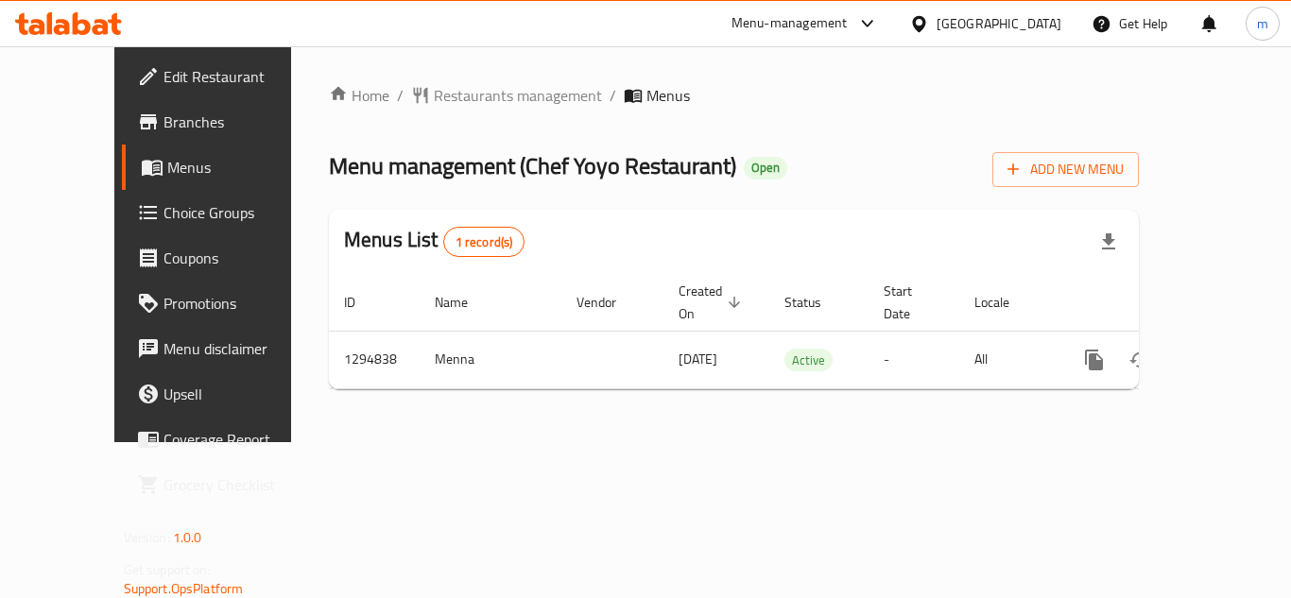
click at [463, 113] on div "Home / Restaurants management / Menus Menu management ( Chef Yoyo Restaurant ) …" at bounding box center [734, 244] width 810 height 320
click at [473, 91] on span "Restaurants management" at bounding box center [518, 95] width 168 height 23
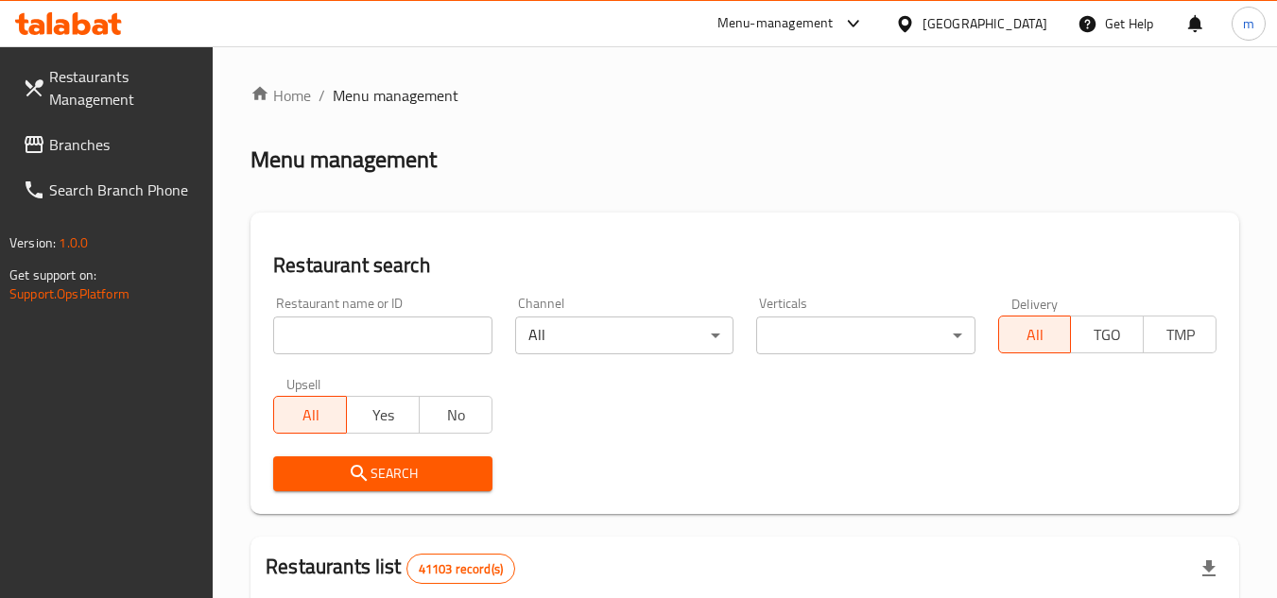
click at [384, 338] on input "search" at bounding box center [382, 336] width 218 height 38
paste input "699712"
type input "699712"
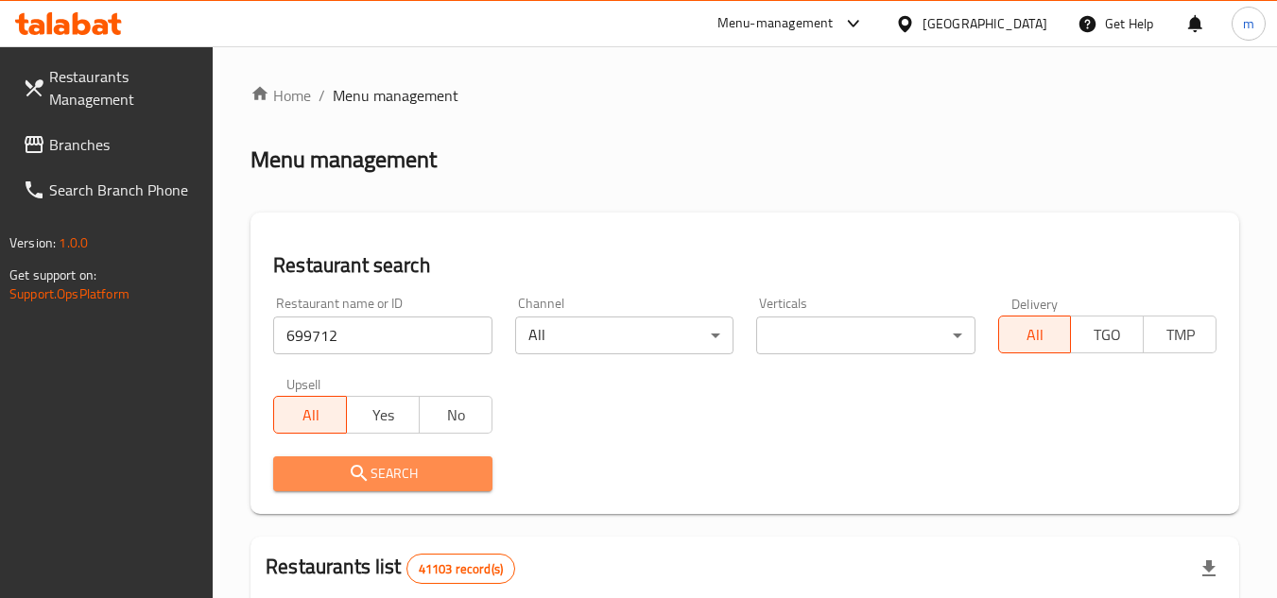
click at [388, 466] on span "Search" at bounding box center [382, 474] width 188 height 24
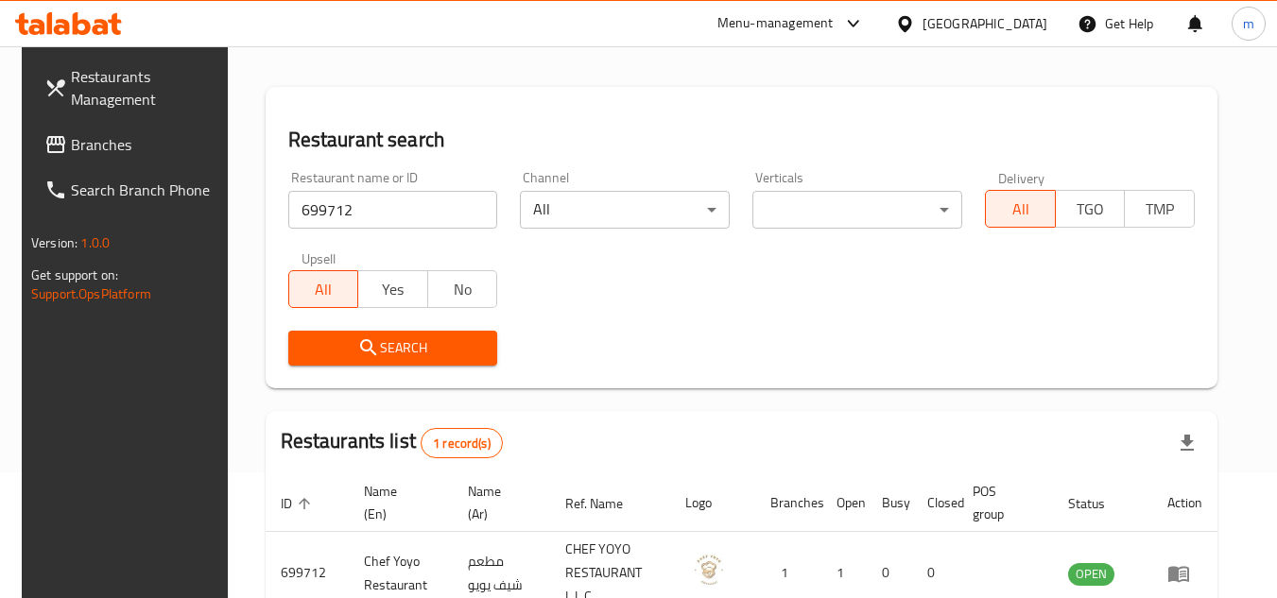
scroll to position [245, 0]
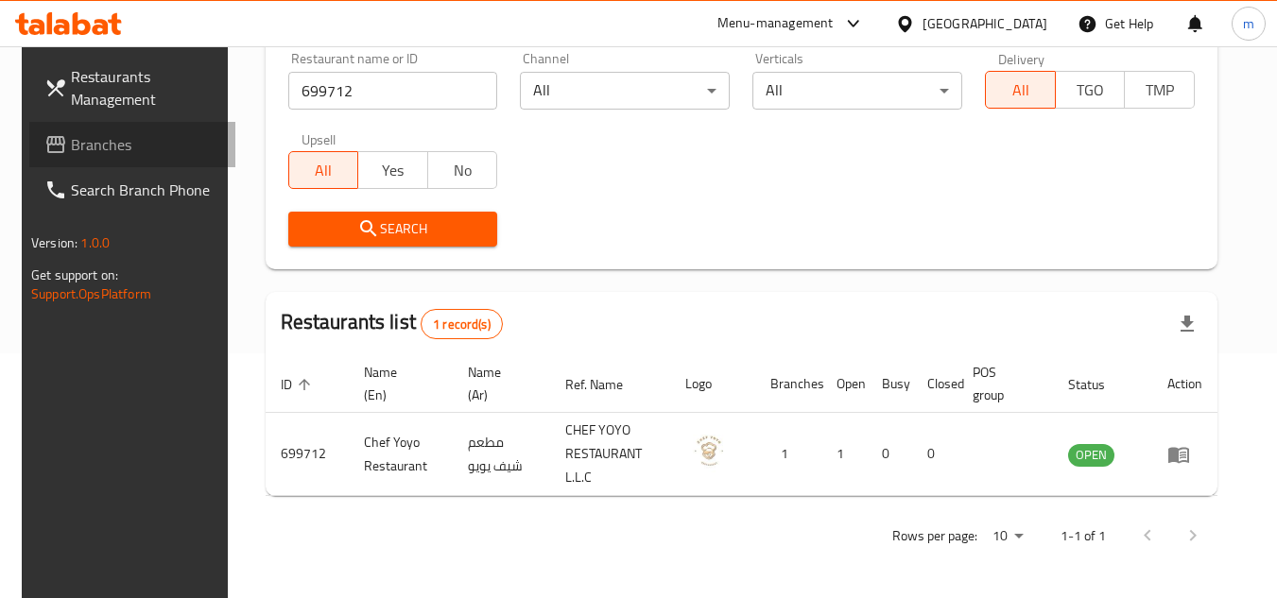
click at [95, 142] on span "Branches" at bounding box center [145, 144] width 149 height 23
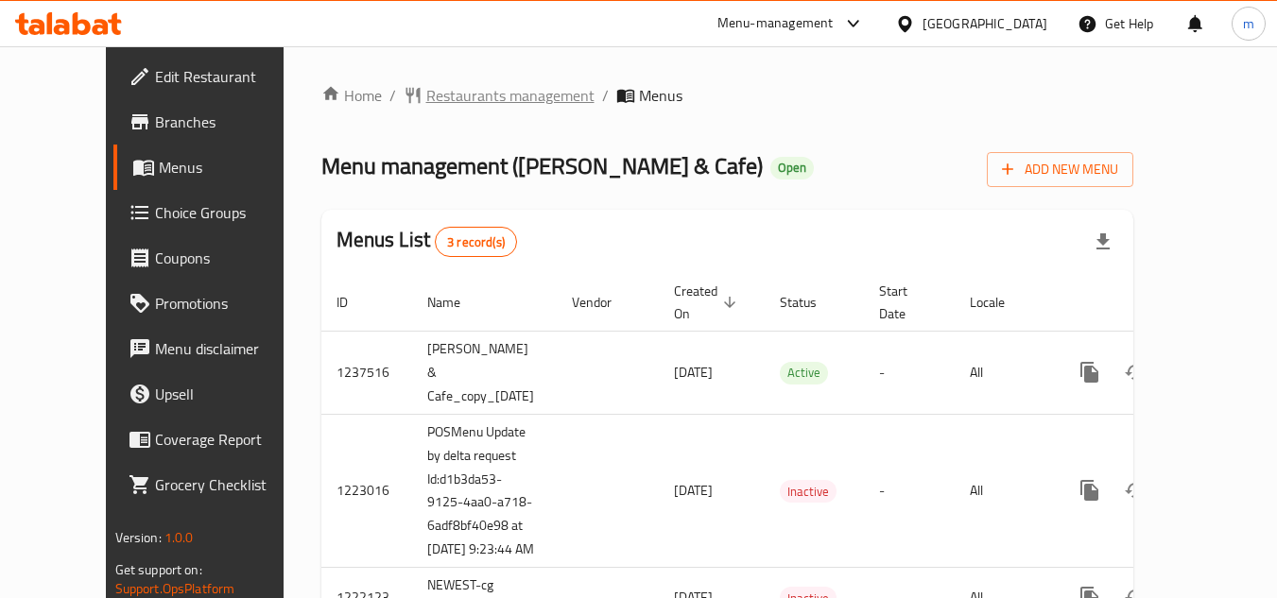
click at [447, 101] on span "Restaurants management" at bounding box center [510, 95] width 168 height 23
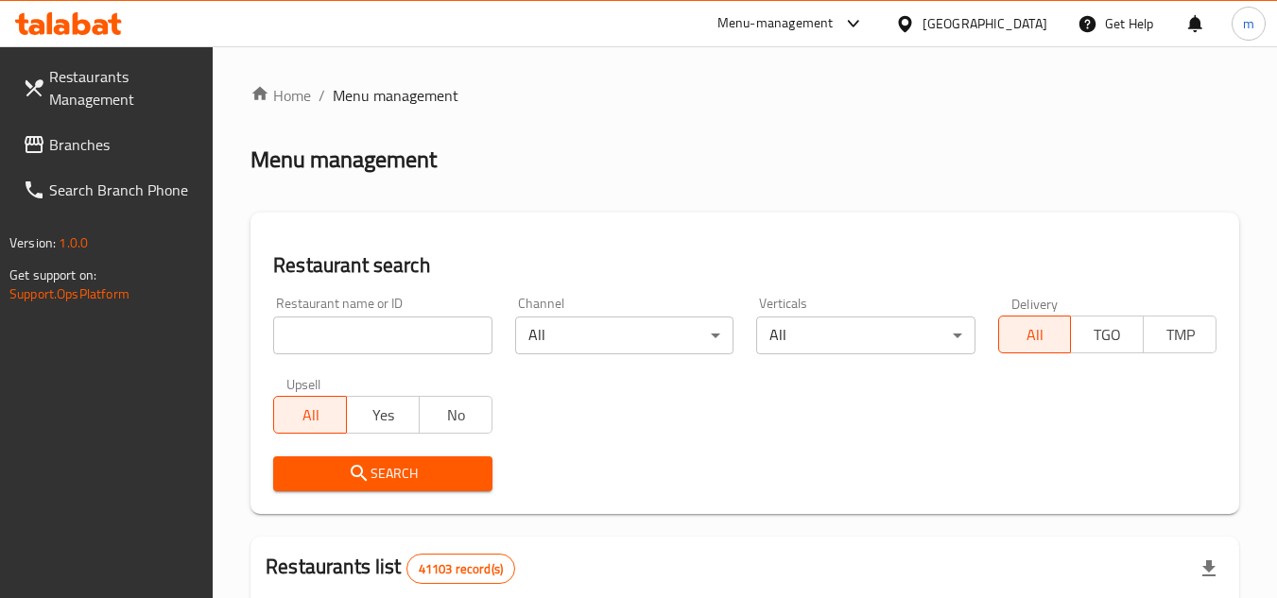
click at [337, 332] on input "search" at bounding box center [382, 336] width 218 height 38
paste input "/646329"
type input "646329"
click at [397, 475] on span "Search" at bounding box center [382, 474] width 188 height 24
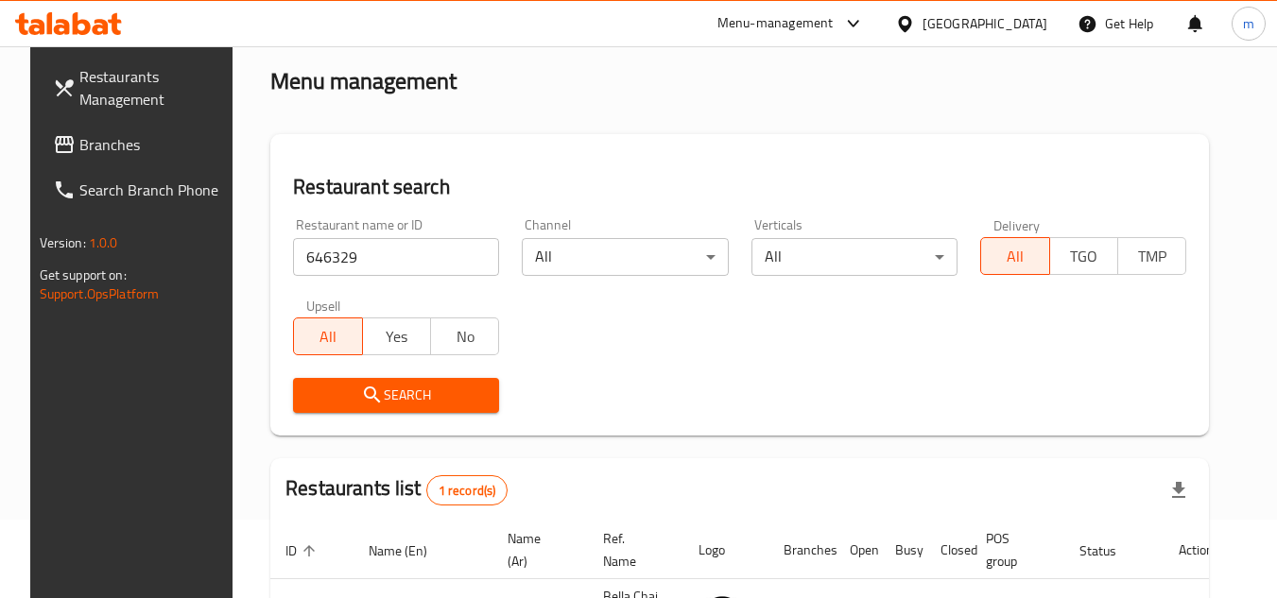
scroll to position [229, 0]
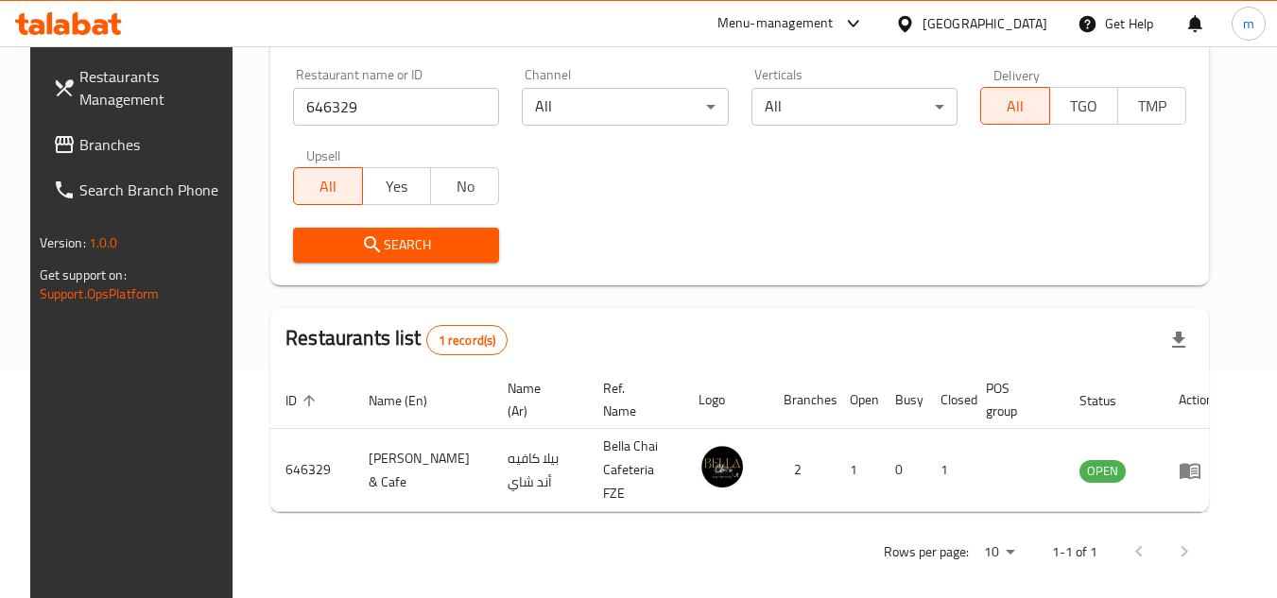
click at [79, 155] on span "Branches" at bounding box center [153, 144] width 149 height 23
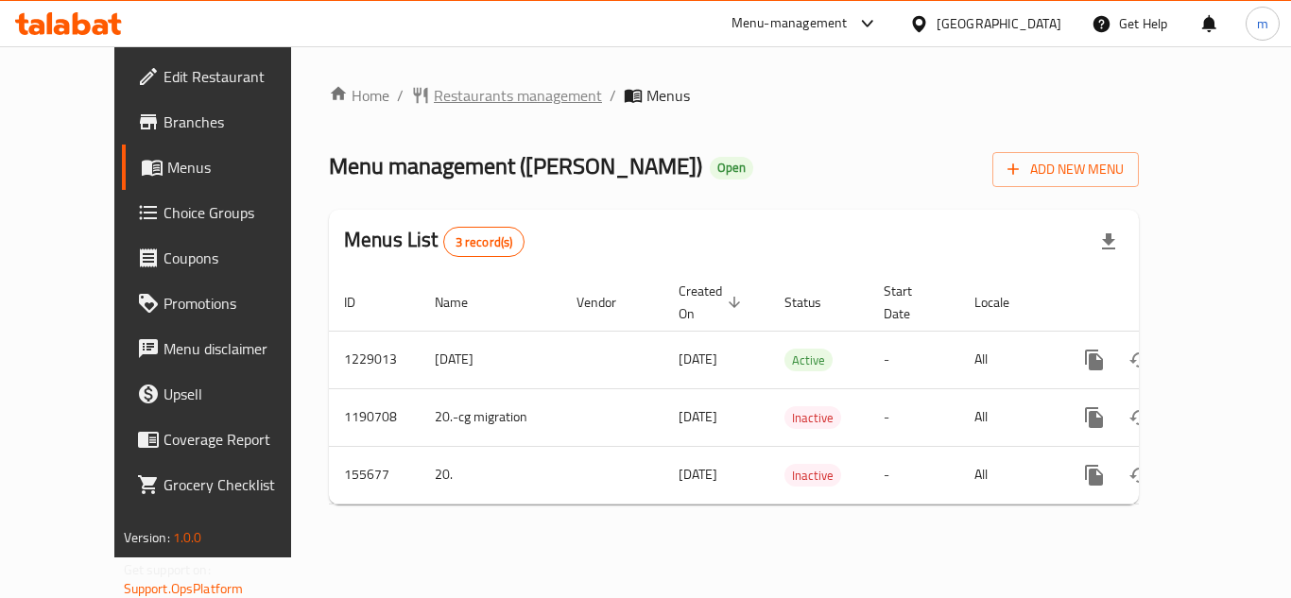
click at [434, 95] on span "Restaurants management" at bounding box center [518, 95] width 168 height 23
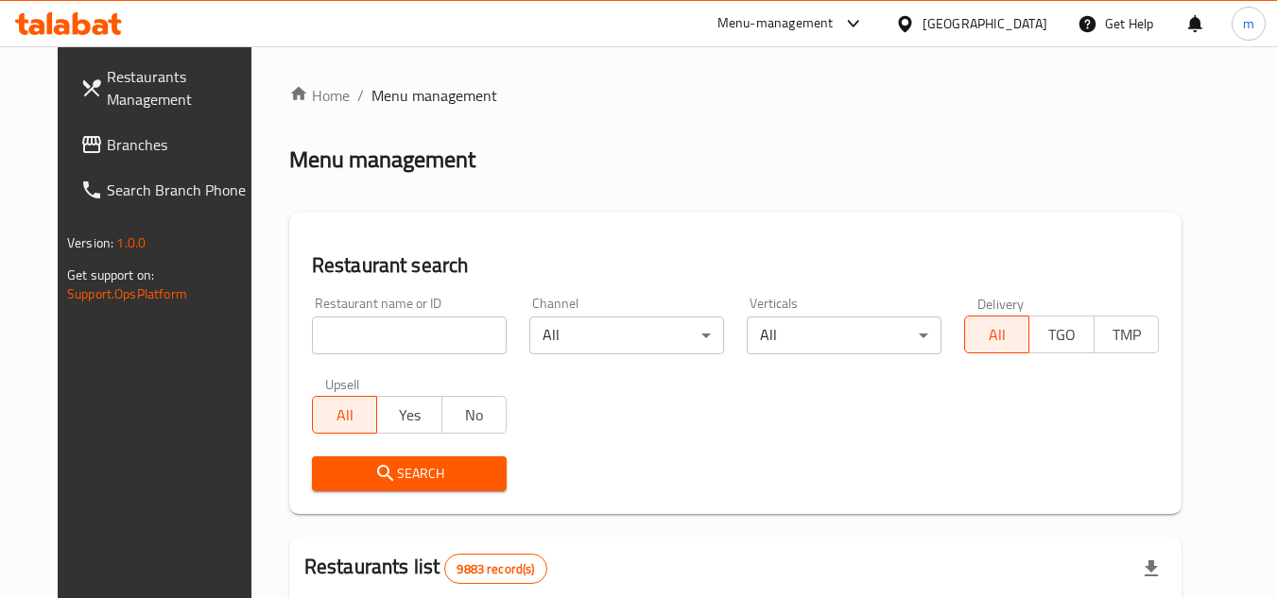
click at [410, 356] on div "Restaurant name or ID Restaurant name or ID" at bounding box center [409, 325] width 217 height 80
click at [413, 341] on input "search" at bounding box center [409, 336] width 195 height 38
paste input "615006"
type input "615006"
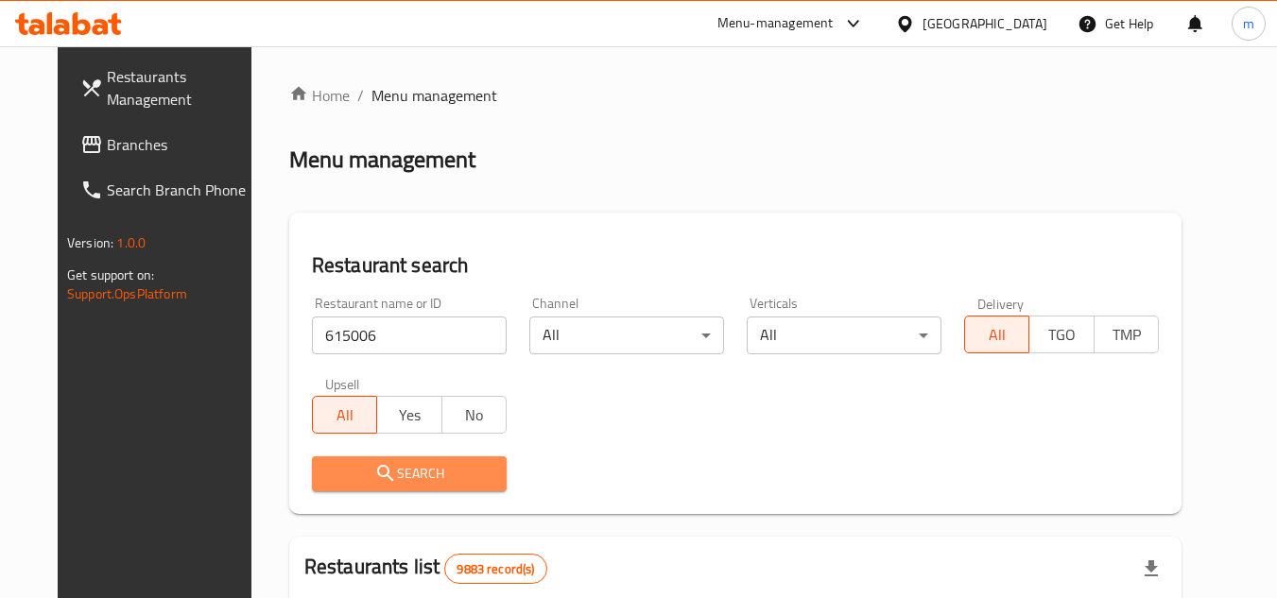
click at [402, 462] on span "Search" at bounding box center [409, 474] width 164 height 24
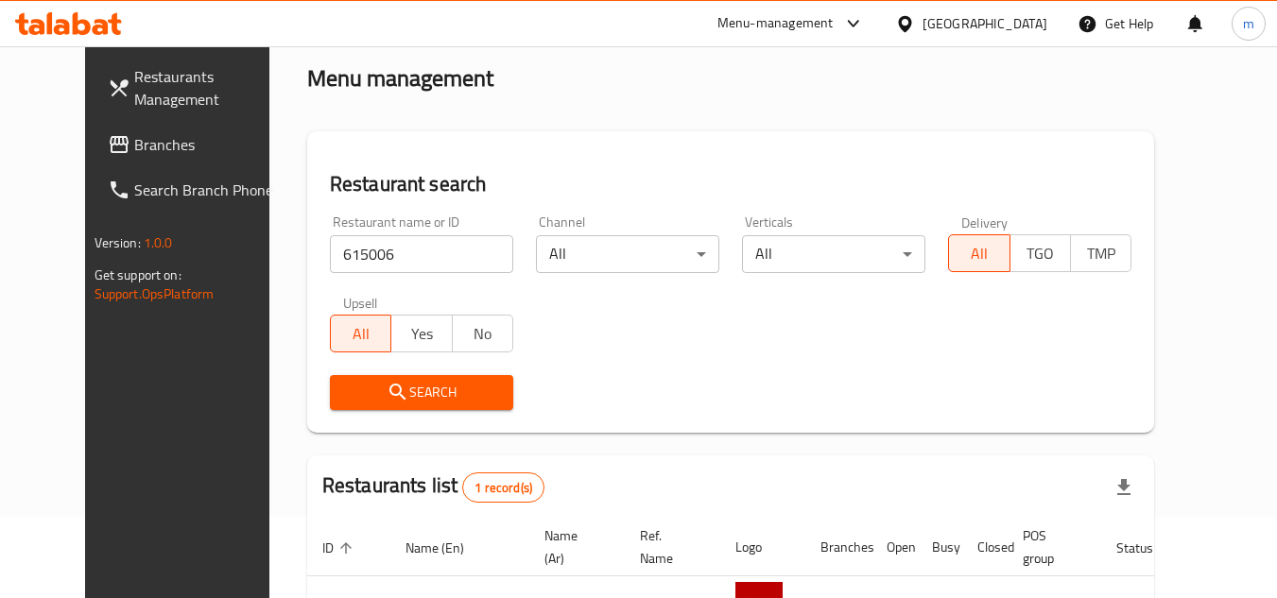
scroll to position [229, 0]
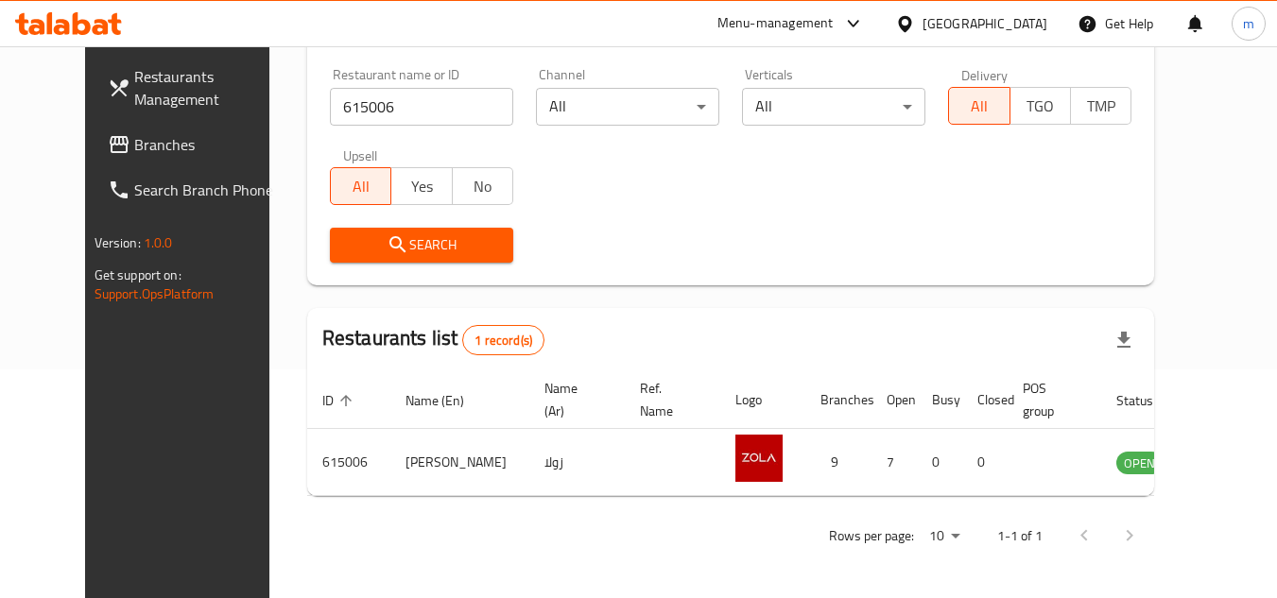
click at [1013, 13] on div "Kuwait" at bounding box center [985, 23] width 125 height 21
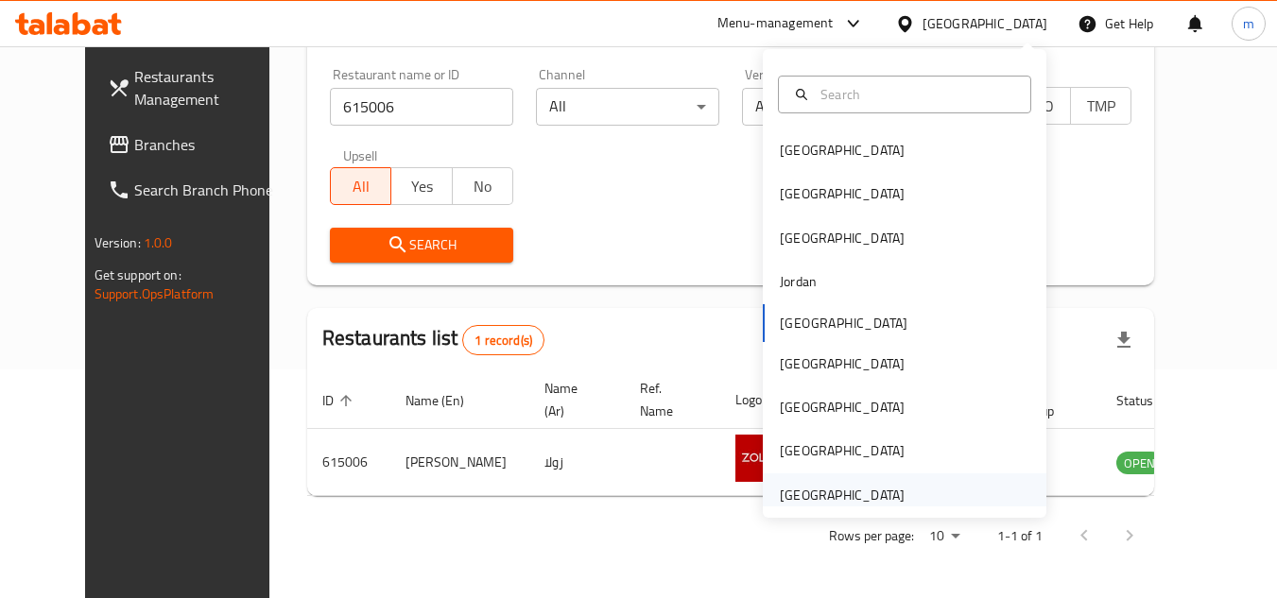
click at [831, 498] on div "[GEOGRAPHIC_DATA]" at bounding box center [842, 495] width 125 height 21
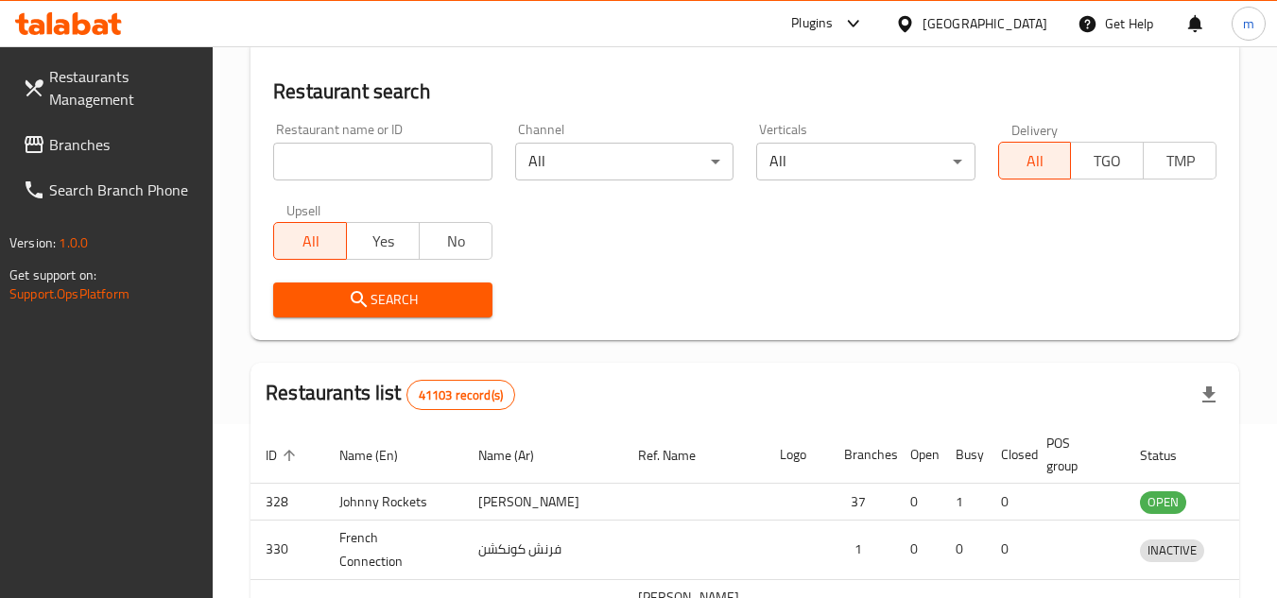
scroll to position [229, 0]
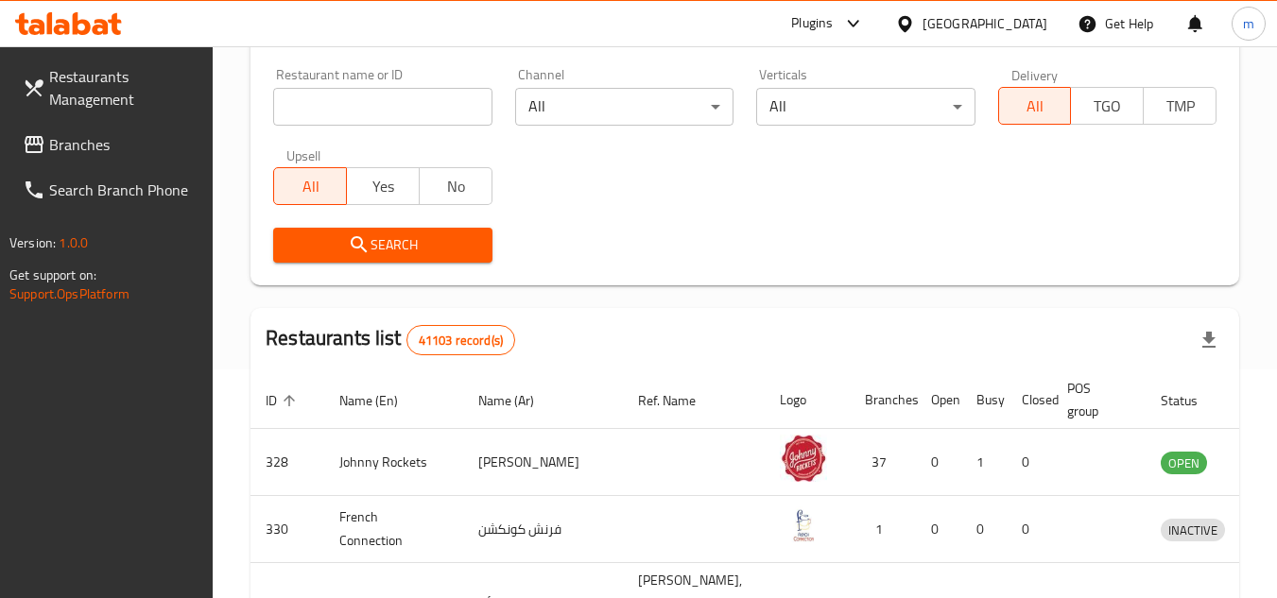
click at [109, 152] on span "Branches" at bounding box center [123, 144] width 149 height 23
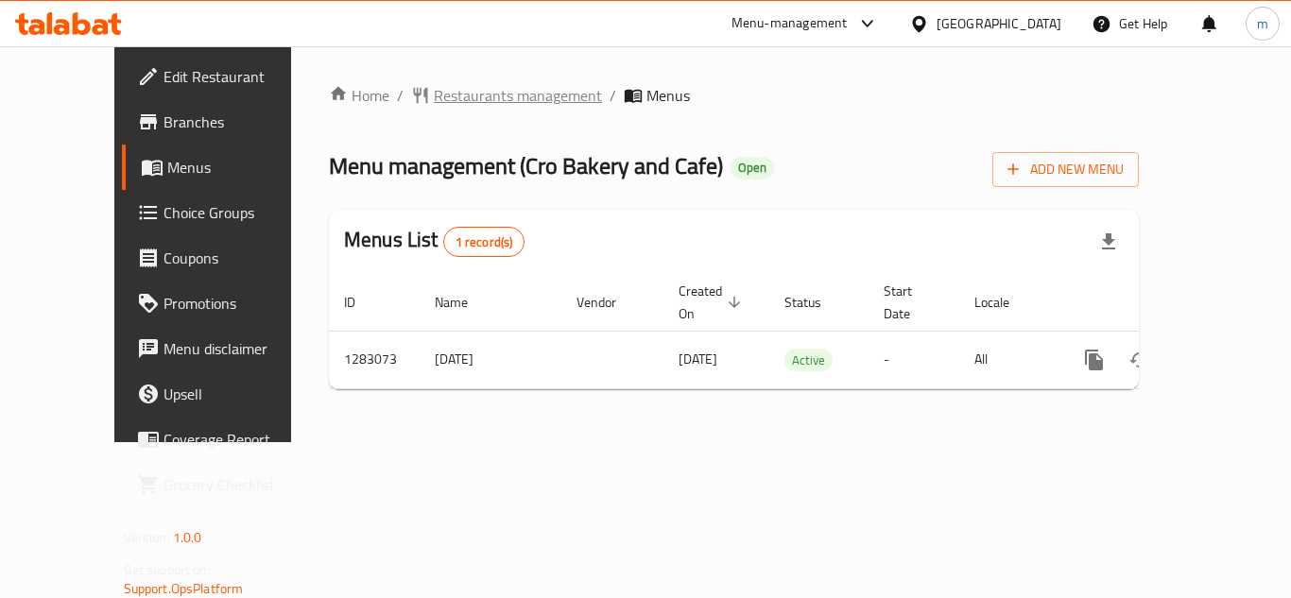
click at [473, 97] on span "Restaurants management" at bounding box center [518, 95] width 168 height 23
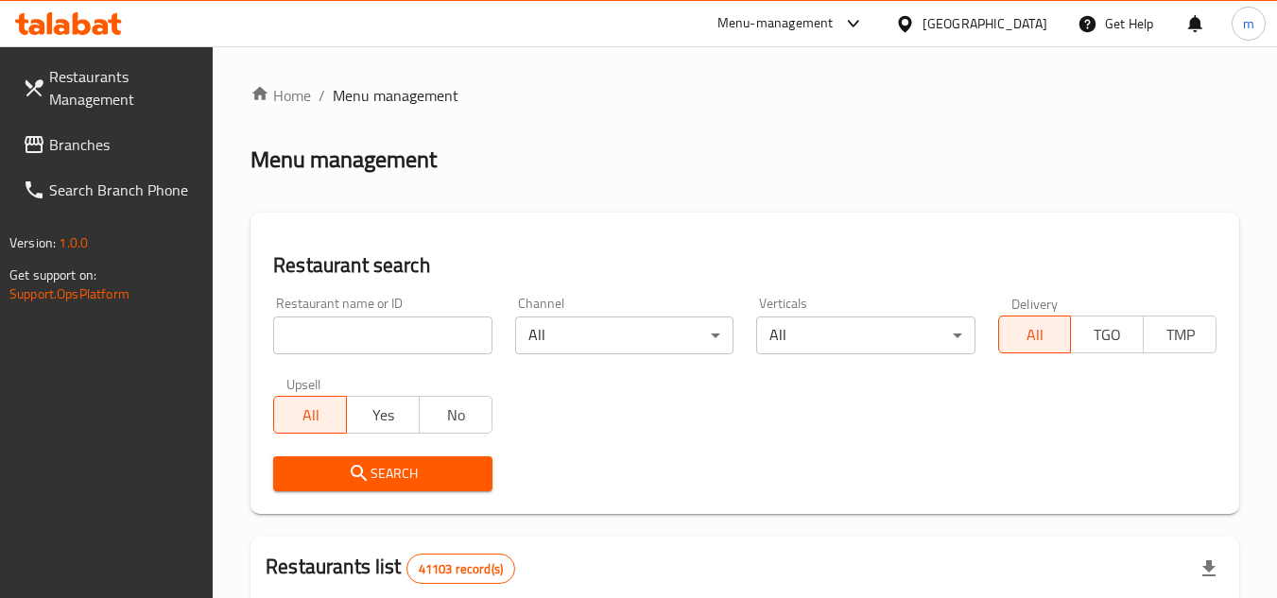
click at [362, 339] on input "search" at bounding box center [382, 336] width 218 height 38
paste input "695101"
type input "695101"
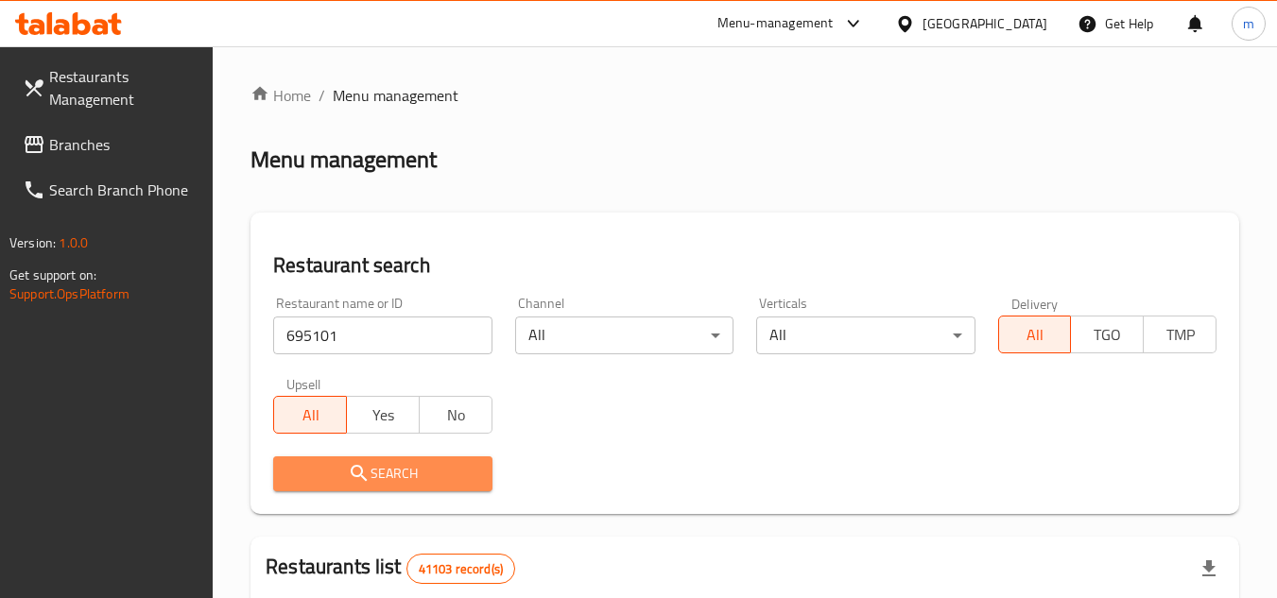
click at [418, 479] on span "Search" at bounding box center [382, 474] width 188 height 24
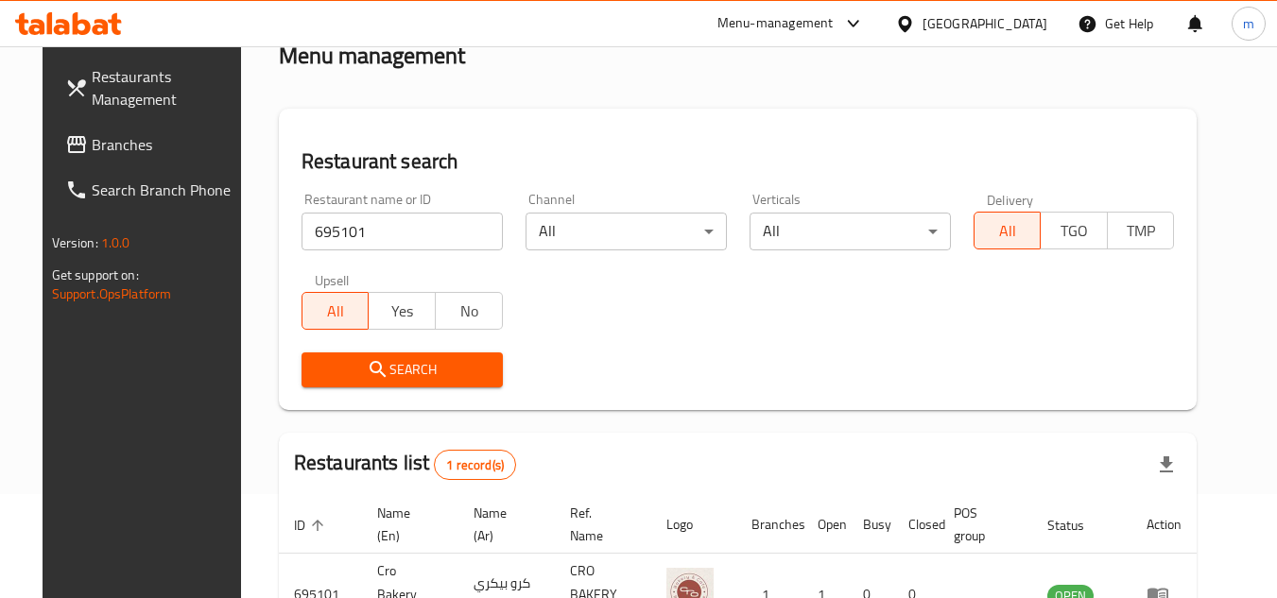
scroll to position [229, 0]
